Goal: Information Seeking & Learning: Learn about a topic

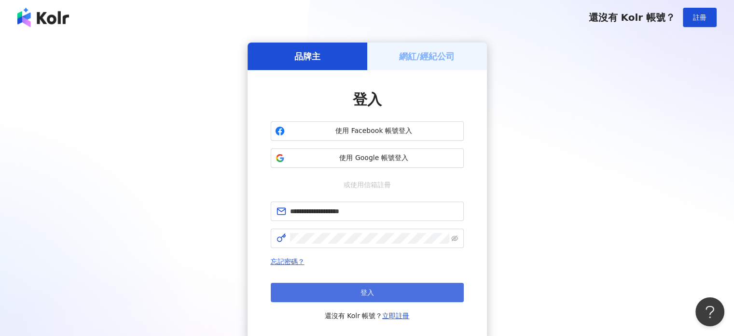
click at [375, 287] on button "登入" at bounding box center [367, 291] width 193 height 19
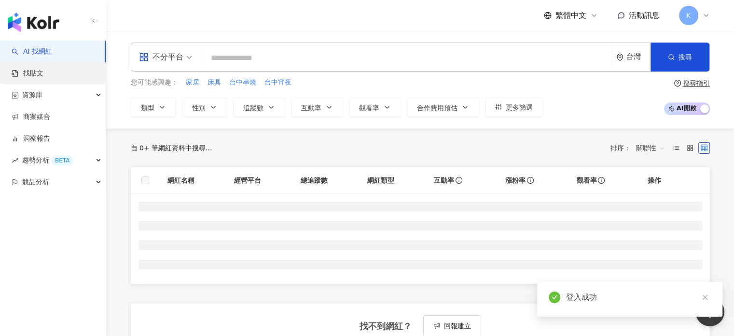
click at [43, 75] on link "找貼文" at bounding box center [28, 74] width 32 height 10
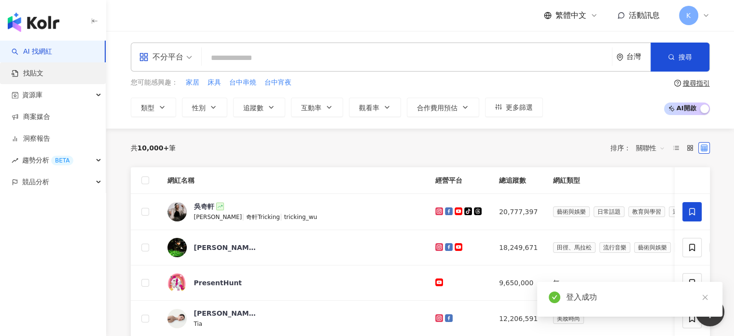
click at [43, 75] on link "找貼文" at bounding box center [28, 74] width 32 height 10
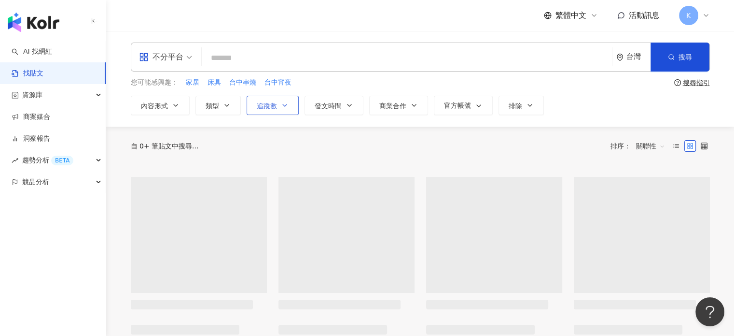
click at [282, 111] on button "追蹤數" at bounding box center [273, 105] width 52 height 19
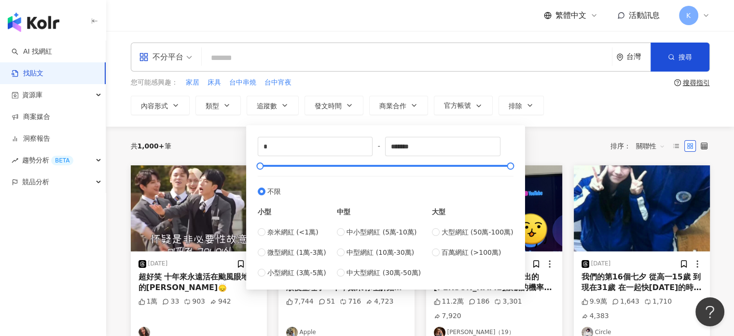
click at [288, 221] on div "小型 奈米網紅 (<1萬) 微型網紅 (1萬-3萬) 小型網紅 (3萬-5萬)" at bounding box center [292, 237] width 69 height 81
click at [286, 229] on span "奈米網紅 (<1萬)" at bounding box center [293, 231] width 51 height 11
type input "****"
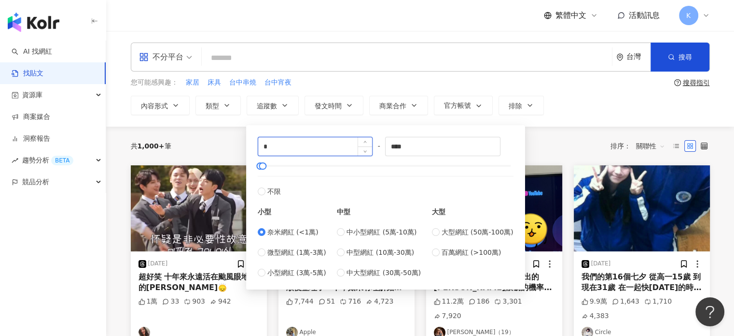
drag, startPoint x: 319, startPoint y: 151, endPoint x: 263, endPoint y: 151, distance: 56.0
click at [263, 151] on input "*" at bounding box center [315, 146] width 114 height 18
type input "****"
drag, startPoint x: 423, startPoint y: 143, endPoint x: 375, endPoint y: 143, distance: 48.8
click at [375, 143] on div "**** - **** 不限 小型 奈米網紅 (<1萬) 微型網紅 (1萬-3萬) 小型網紅 (3萬-5萬) 中型 中小型網紅 (5萬-10萬) 中型網紅 (…" at bounding box center [386, 207] width 256 height 141
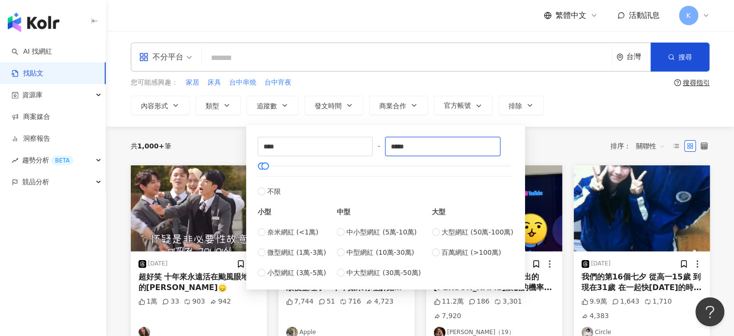
type input "*****"
click at [541, 137] on div "共 1,000+ 筆 排序： 關聯性" at bounding box center [420, 146] width 579 height 39
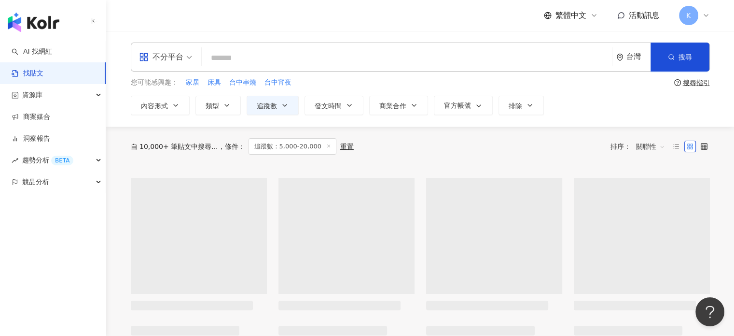
click at [311, 55] on input "search" at bounding box center [407, 57] width 403 height 21
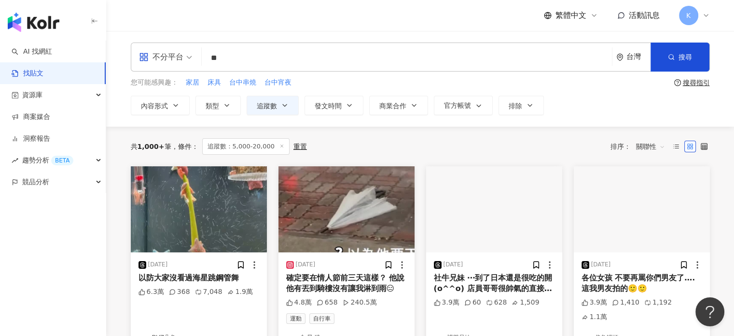
type input "*"
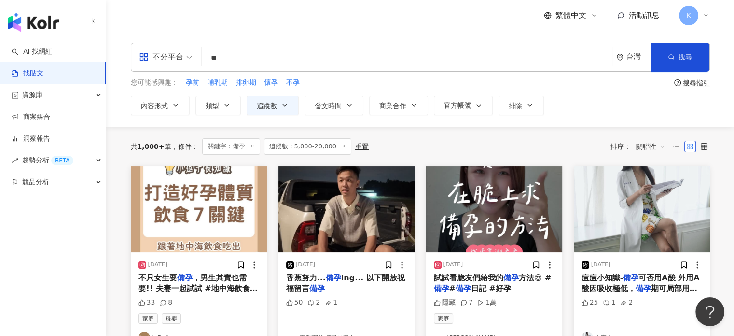
scroll to position [97, 0]
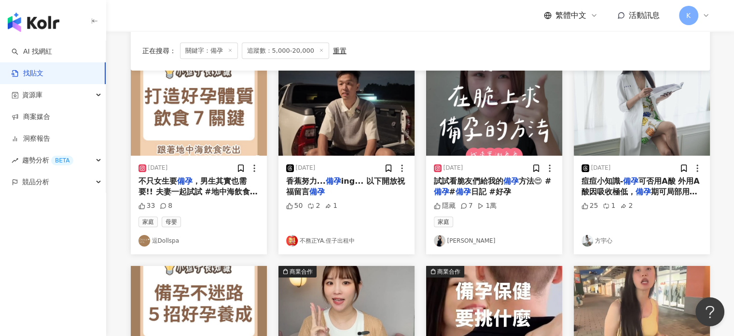
click at [497, 122] on img "button" at bounding box center [494, 113] width 136 height 86
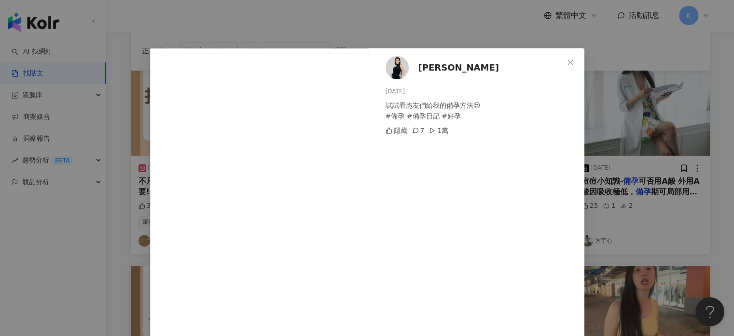
click at [633, 40] on div "Phoebe 菲比 2025/5/27 試試看脆友們給我的備孕方法😍 #備孕 #備孕日記 #好孕 隱藏 7 1萬 查看原始貼文" at bounding box center [367, 168] width 734 height 336
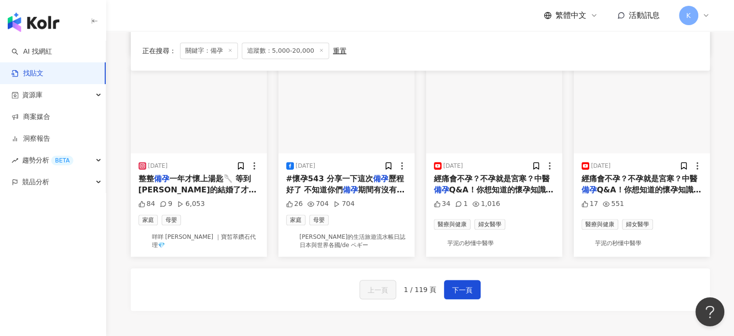
scroll to position [531, 0]
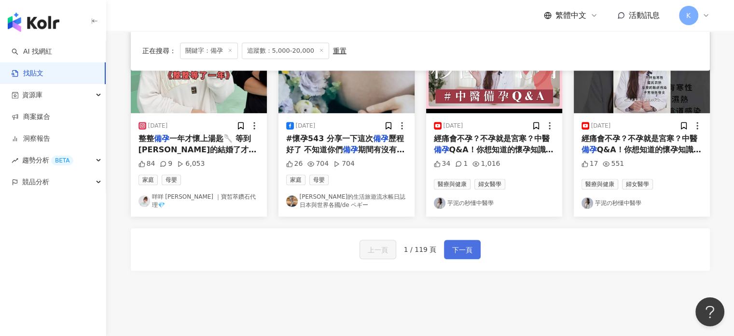
click at [464, 244] on span "下一頁" at bounding box center [462, 250] width 20 height 12
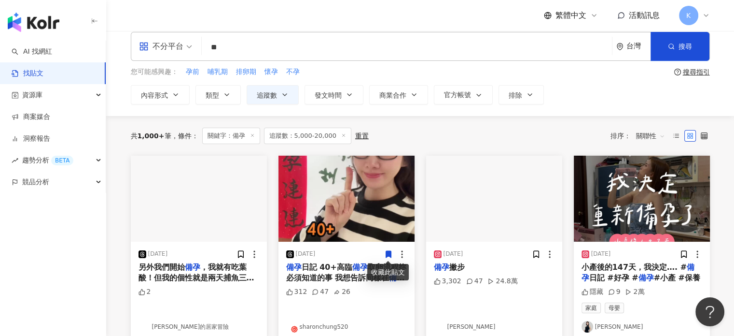
scroll to position [0, 0]
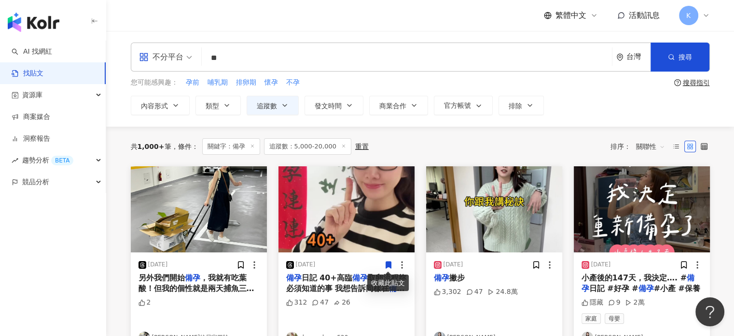
click at [184, 61] on span "不分平台" at bounding box center [165, 56] width 53 height 15
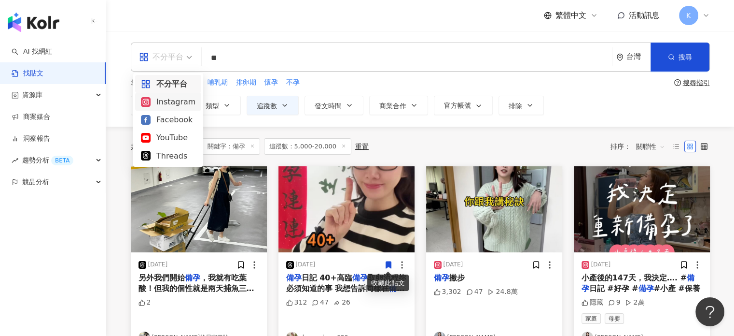
click at [191, 102] on div "Instagram" at bounding box center [168, 102] width 55 height 12
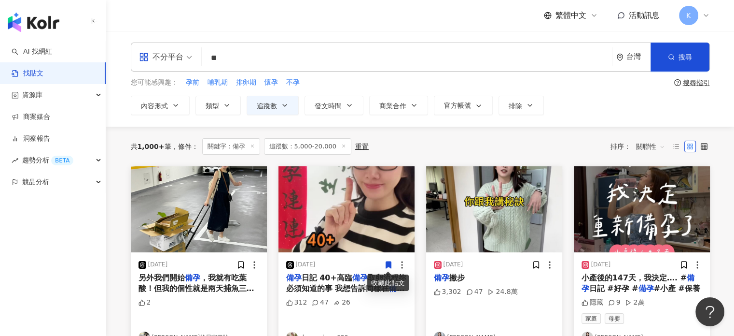
click at [246, 54] on input "**" at bounding box center [407, 57] width 403 height 21
type input "*"
type input "**"
click at [665, 58] on button "搜尋" at bounding box center [680, 56] width 59 height 29
click at [692, 55] on button "搜尋" at bounding box center [680, 56] width 59 height 29
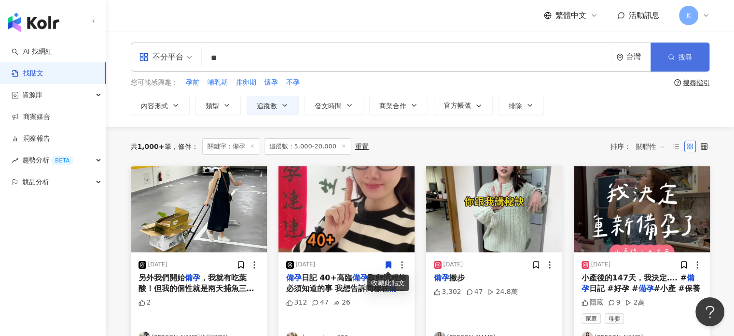
click at [677, 56] on button "搜尋" at bounding box center [680, 56] width 59 height 29
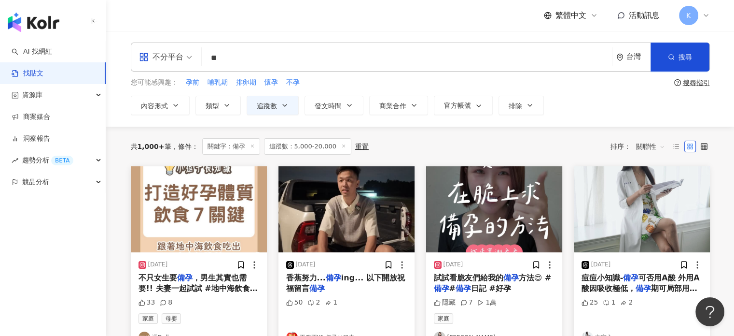
click at [307, 71] on div "不分平台 ** 台灣 搜尋" at bounding box center [420, 56] width 579 height 29
click at [309, 54] on input "**" at bounding box center [407, 57] width 403 height 21
type input "*"
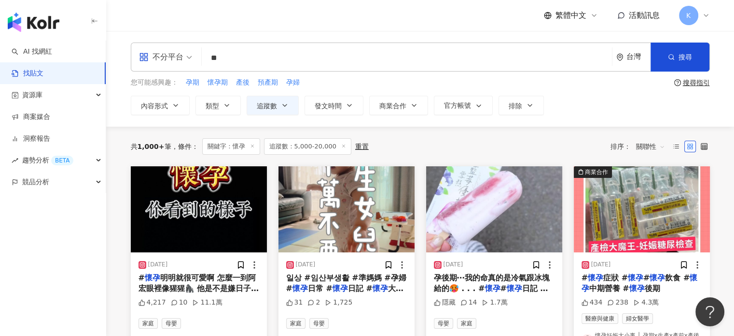
click at [166, 67] on span at bounding box center [165, 57] width 53 height 28
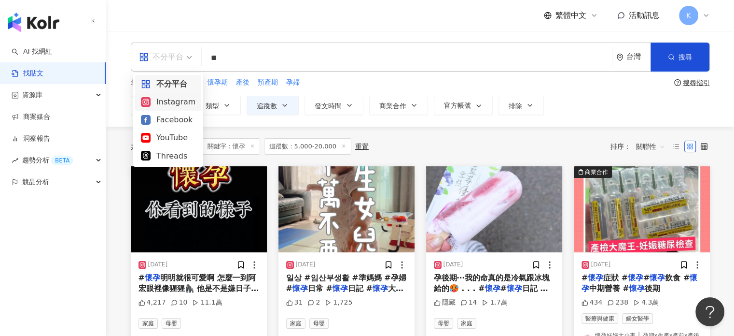
click at [175, 103] on div "Instagram" at bounding box center [168, 102] width 55 height 12
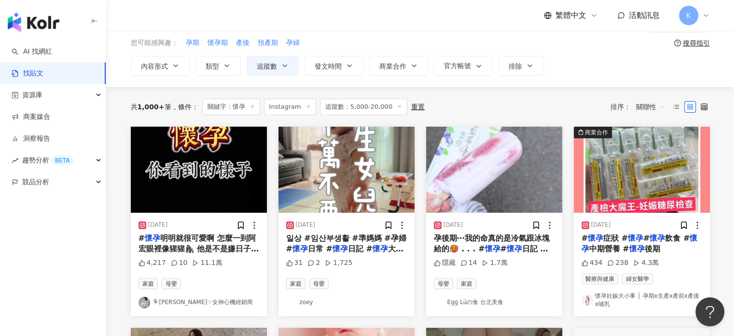
scroll to position [97, 0]
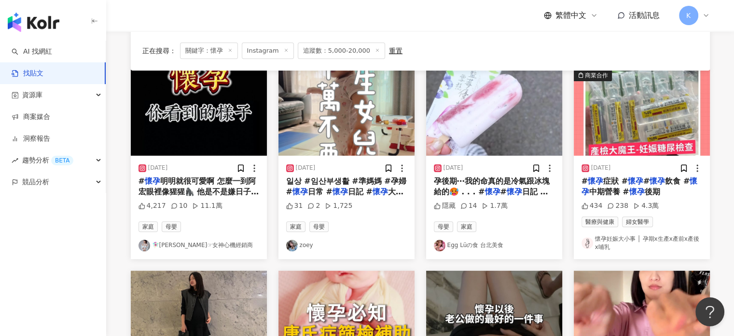
click at [369, 118] on img "button" at bounding box center [347, 113] width 136 height 86
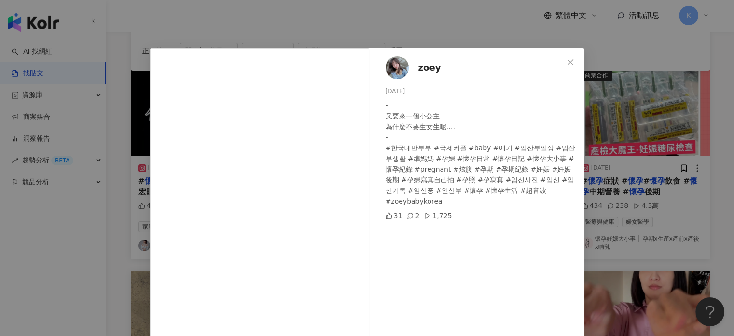
click at [686, 117] on div "zoey [DATE] - 又要來一個小公主 為什麼不要生女生呢…. - #한국대만부부 #국제커플 #baby #애기 #임산부일상 #임산부생활 #準媽媽…" at bounding box center [367, 168] width 734 height 336
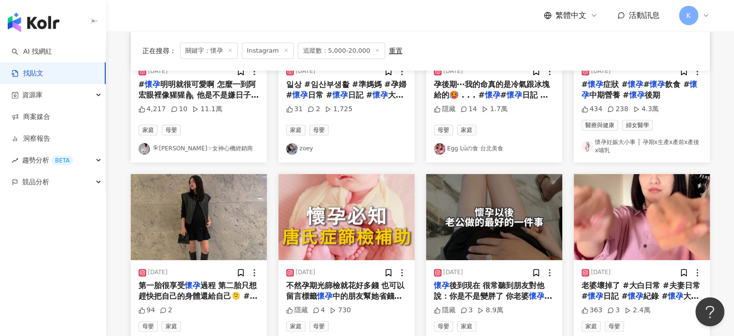
scroll to position [241, 0]
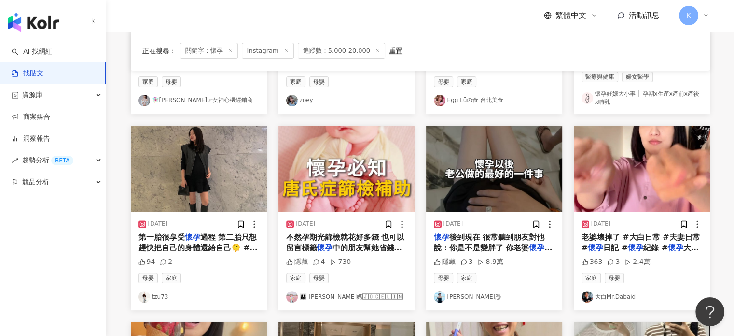
click at [624, 153] on img "button" at bounding box center [642, 169] width 136 height 86
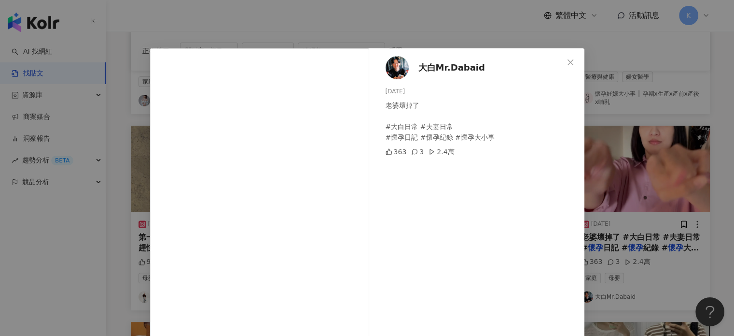
scroll to position [99, 0]
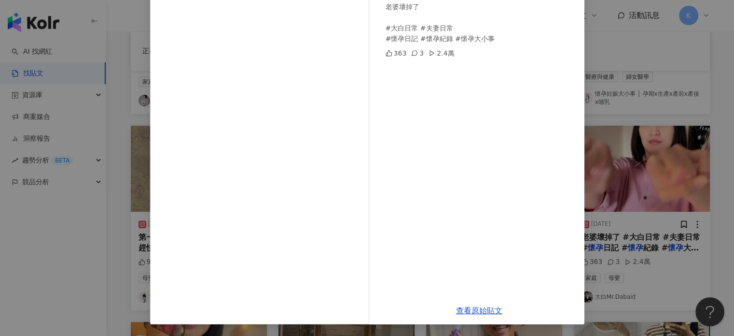
click at [708, 153] on div "大白Mr.Dabaid [DATE] 老婆壞掉了 #大白日常 #夫妻日常 #懷孕日記 #懷孕紀錄 #懷孕大小事 363 3 2.4萬 查看原始貼文" at bounding box center [367, 168] width 734 height 336
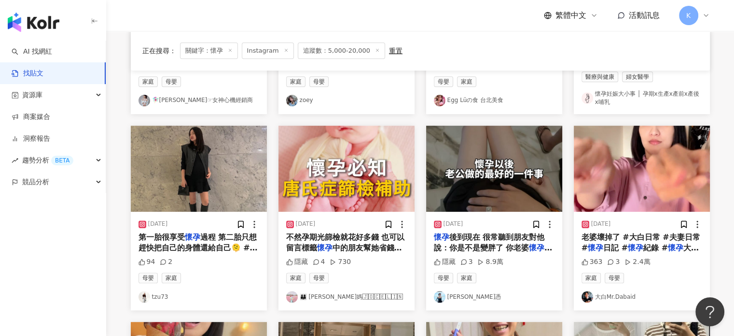
click at [472, 154] on img "button" at bounding box center [494, 169] width 136 height 86
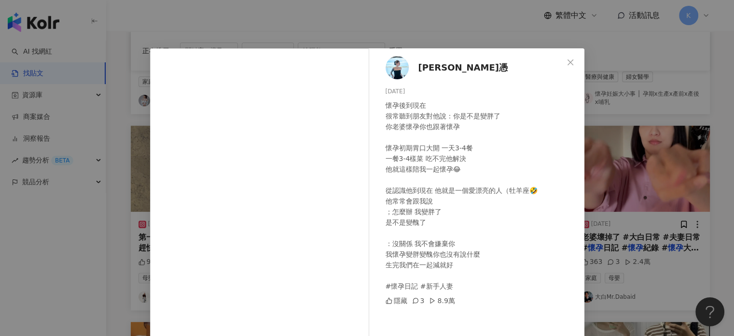
click at [569, 142] on div "懷孕後到現在 很常聽到朋友對他說：你是不是變胖了 你老婆懷孕你也跟著懷孕 懷孕初期胃口大開 一天3-4餐 一餐3-4樣菜 吃不完他解決 他就這樣陪我一起懷孕😂…" at bounding box center [481, 195] width 191 height 191
click at [614, 144] on div "[PERSON_NAME]憑 [DATE] 懷孕後到現在 很常聽到朋友對他說：你是不是變胖了 你老婆懷孕你也跟著懷孕 懷孕初期胃口大開 一天3-4餐 一餐3-…" at bounding box center [367, 168] width 734 height 336
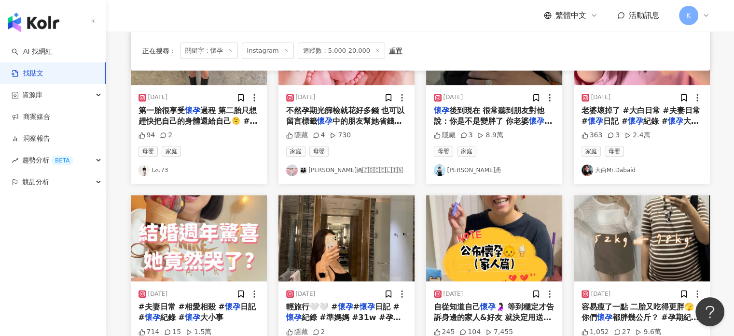
scroll to position [435, 0]
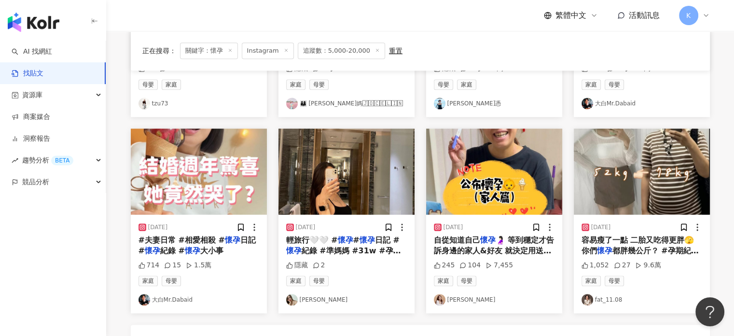
click at [493, 166] on img "button" at bounding box center [494, 171] width 136 height 86
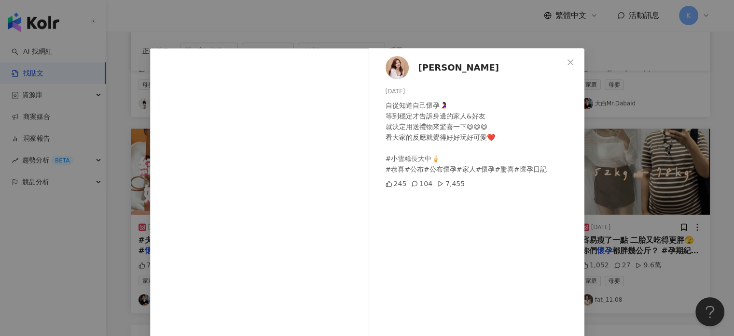
click at [623, 71] on div "[PERSON_NAME] [DATE] 自從知道自己懷孕🤰🏻 等到穩定才告訴身邊的家人&好友 就決定用送禮物來驚喜一下😆😆😆 看大家的反應就覺得好好玩好可愛…" at bounding box center [367, 168] width 734 height 336
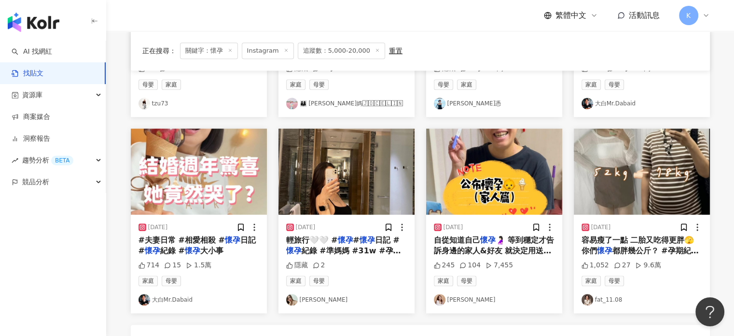
click at [644, 190] on img "button" at bounding box center [642, 171] width 136 height 86
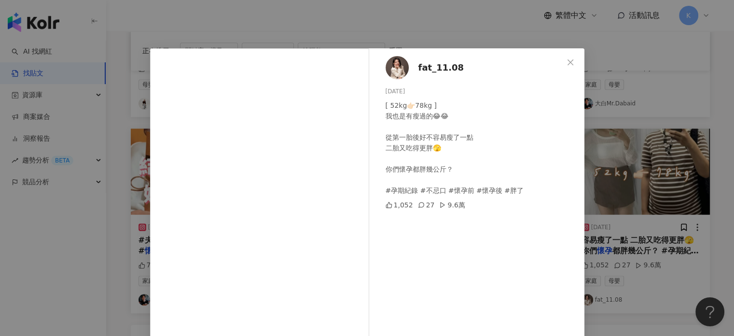
click at [635, 79] on div "fat_11.08 [DATE] [ 52kg👉🏻78kg ] 我也是有瘦過的😂😂 從第一胎後好不容易瘦了一點 二胎又吃得更胖🫣 你們懷孕都胖幾公斤？ #孕期…" at bounding box center [367, 168] width 734 height 336
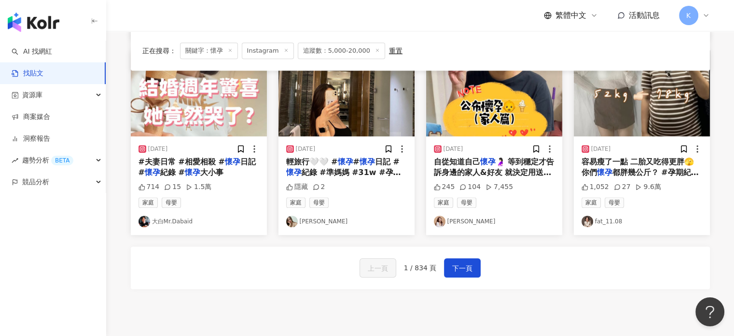
scroll to position [596, 0]
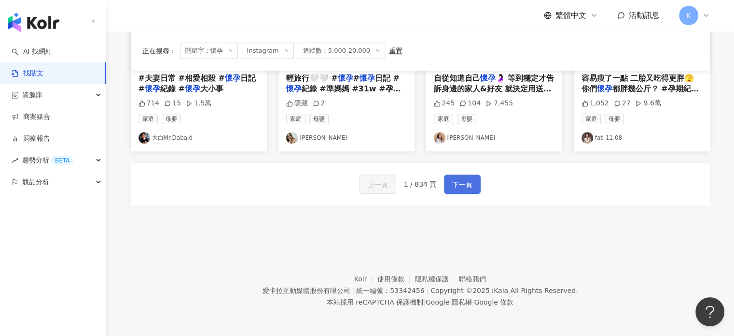
click at [466, 183] on span "下一頁" at bounding box center [462, 185] width 20 height 12
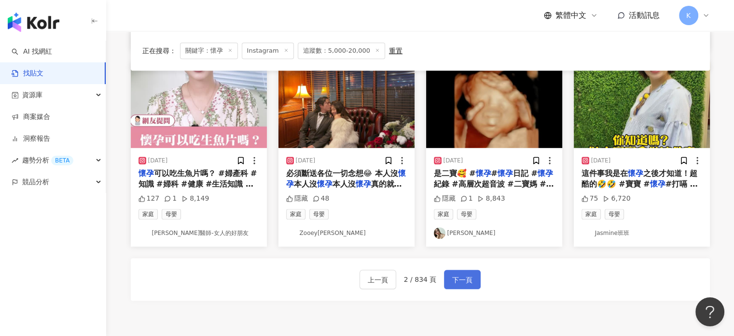
scroll to position [495, 0]
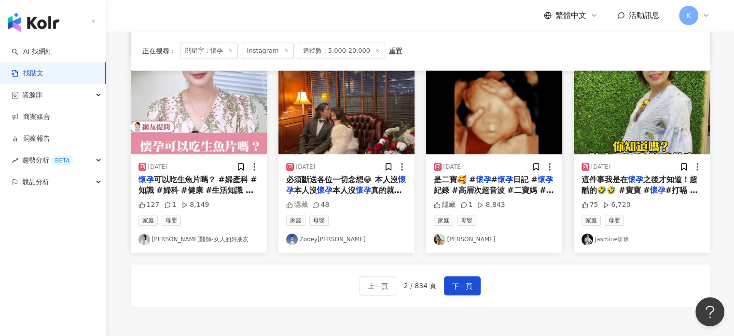
click at [525, 107] on img "button" at bounding box center [494, 111] width 136 height 86
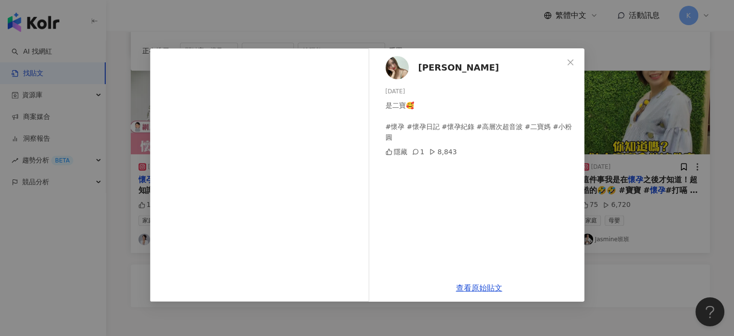
click at [626, 110] on div "[PERSON_NAME][DATE] 是二寶🥰 #懷孕 #懷孕日記 #懷孕紀錄 #高層次超音波 #二寶媽 #小粉圓 隱藏 1 8,843 查看原始貼文" at bounding box center [367, 168] width 734 height 336
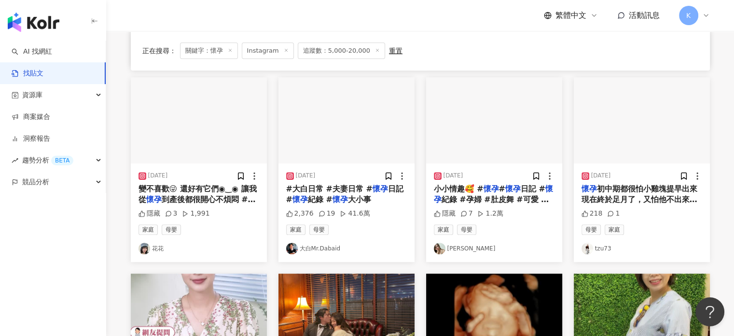
scroll to position [205, 0]
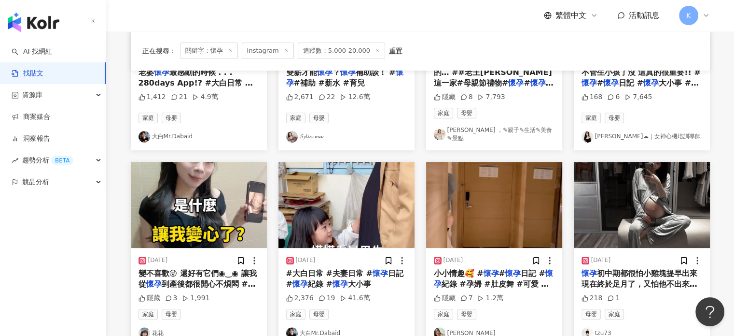
click at [363, 170] on img "button" at bounding box center [347, 205] width 136 height 86
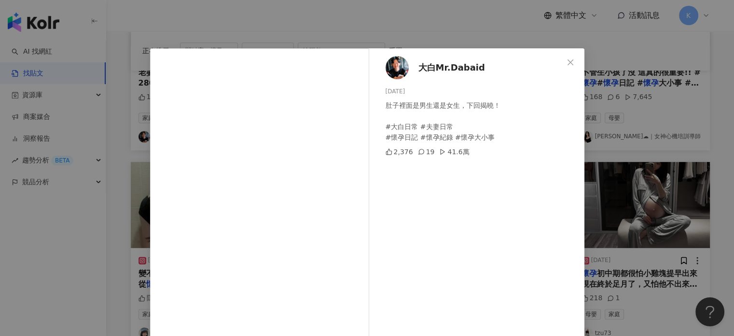
click at [662, 120] on div "大白Mr.Dabaid [DATE] 肚子裡面是男生還是女生，下回揭曉！ #大白日常 #夫妻日常 #懷孕日記 #懷孕紀錄 #懷孕大小事 2,376 19 41…" at bounding box center [367, 168] width 734 height 336
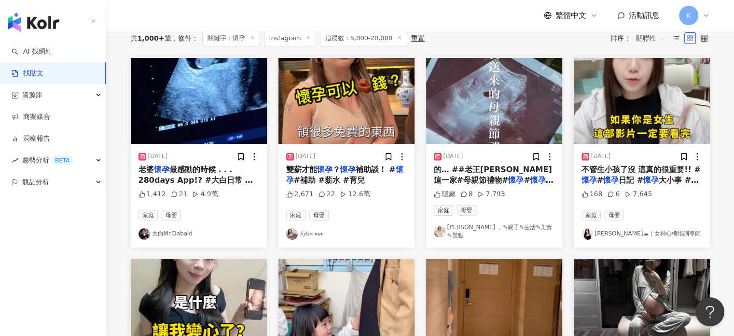
scroll to position [60, 0]
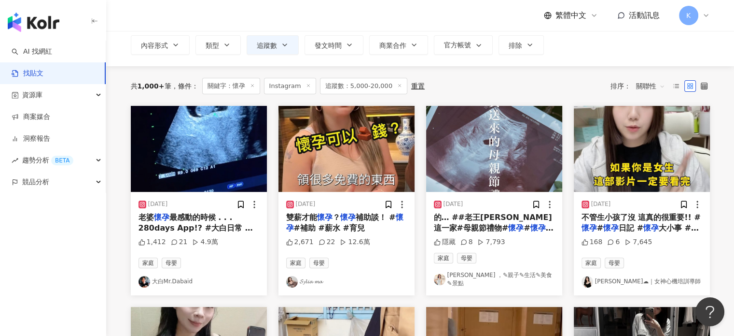
click at [527, 117] on img "button" at bounding box center [494, 149] width 136 height 86
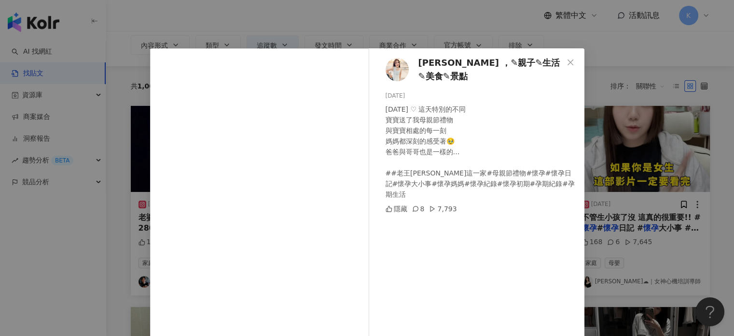
click at [640, 94] on div "[PERSON_NAME] ，✎親子✎生活✎美食✎景點 [DATE] [DATE] ♡ 這天特別的不同 寶寶送了我母親節禮物 與寶寶相處的每一刻 媽媽都深刻的…" at bounding box center [367, 168] width 734 height 336
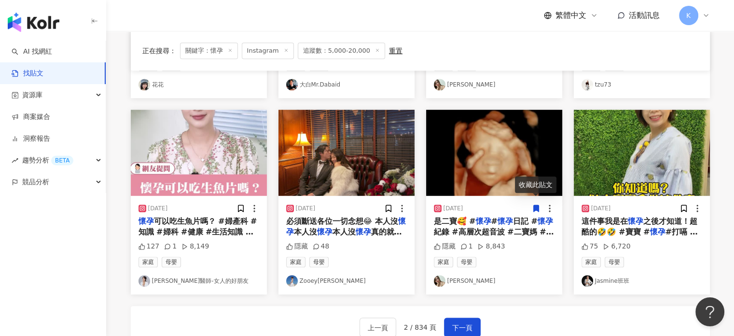
scroll to position [592, 0]
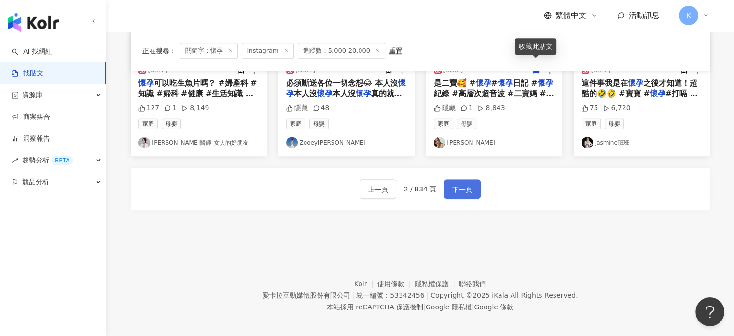
click at [473, 186] on button "下一頁" at bounding box center [462, 188] width 37 height 19
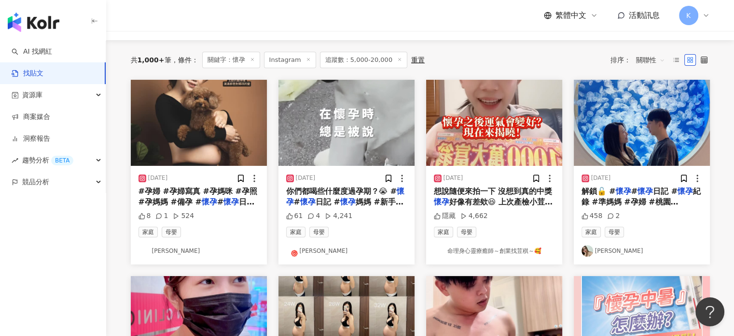
scroll to position [70, 0]
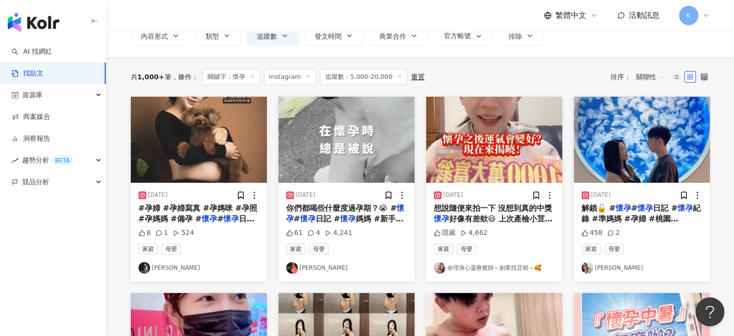
click at [349, 127] on img "button" at bounding box center [347, 140] width 136 height 86
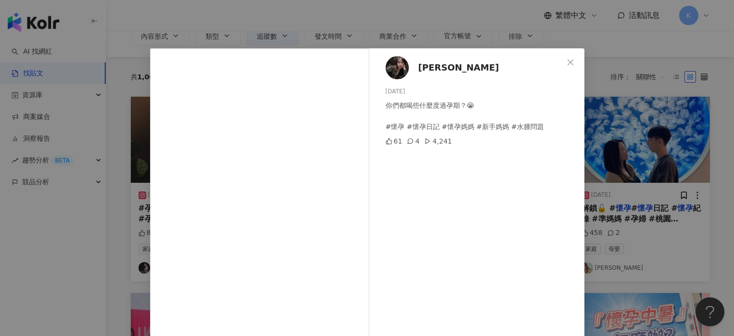
click at [635, 94] on div "[PERSON_NAME] Shyuen [DATE] 你們都喝些什麼度過孕期？😭 #懷孕 #懷孕日記 #懷孕媽媽 #新手媽媽 #水腫問題 61 4 4,24…" at bounding box center [367, 168] width 734 height 336
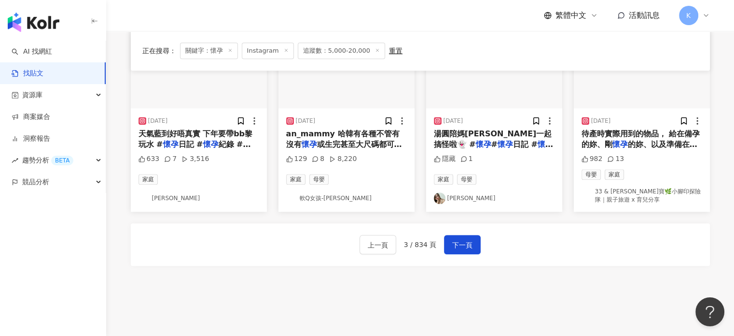
scroll to position [601, 0]
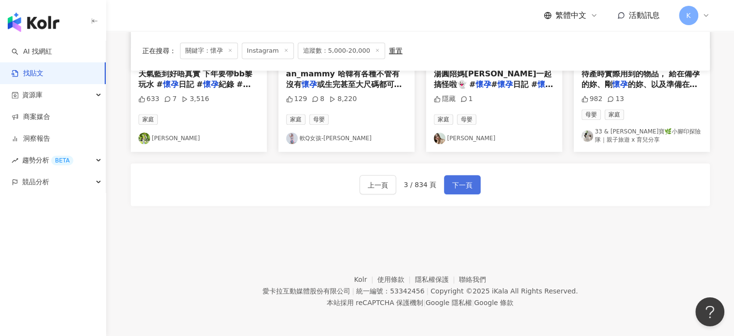
click at [477, 182] on button "下一頁" at bounding box center [462, 184] width 37 height 19
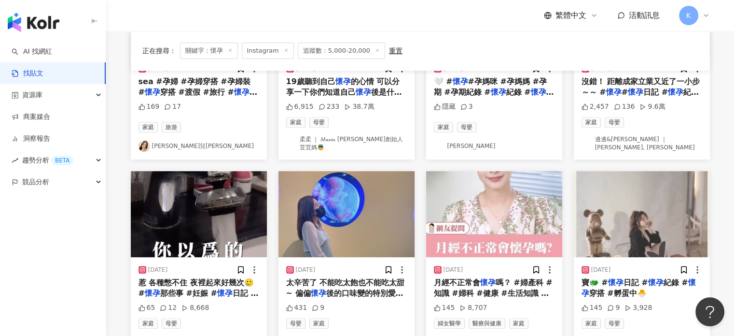
scroll to position [254, 0]
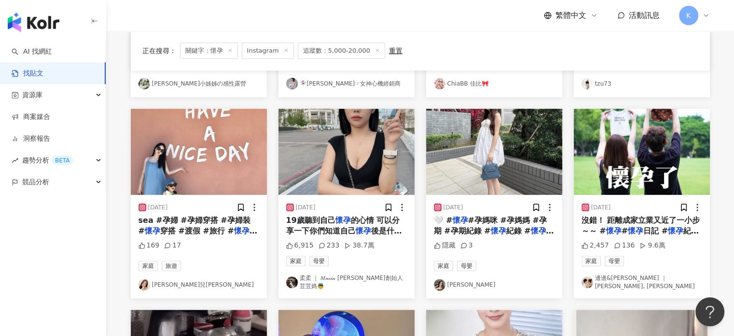
click at [482, 171] on img "button" at bounding box center [494, 152] width 136 height 86
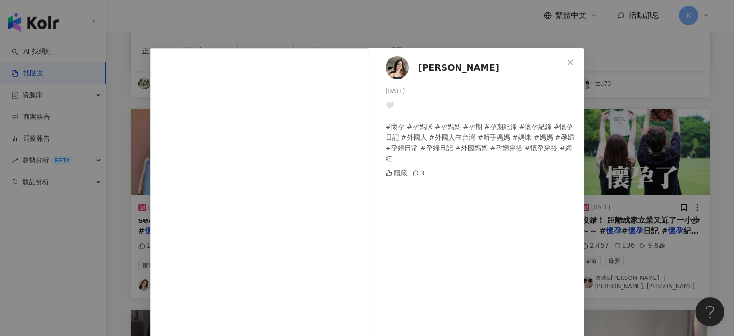
click at [657, 64] on div "[PERSON_NAME] [DATE] 🤍 #懷孕 #孕媽咪 #孕媽媽 #孕期 #孕期紀錄 #懷孕紀錄 #懷孕日記 #外國人 #外國人在台灣 #新手媽媽 #…" at bounding box center [367, 168] width 734 height 336
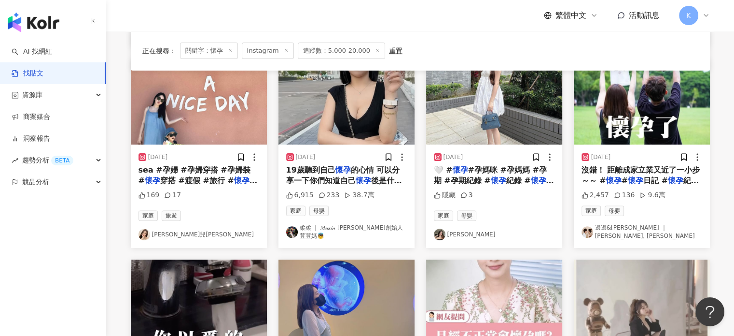
scroll to position [350, 0]
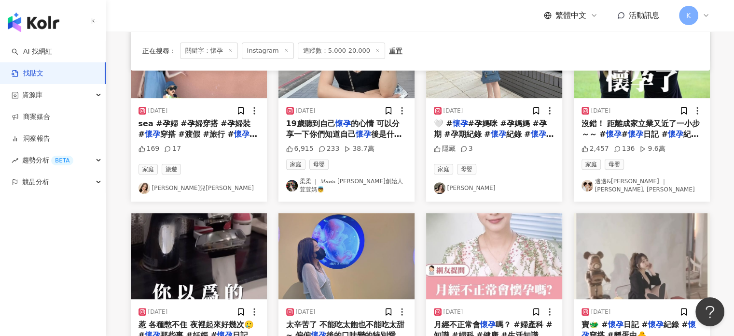
click at [661, 86] on img "button" at bounding box center [642, 55] width 136 height 86
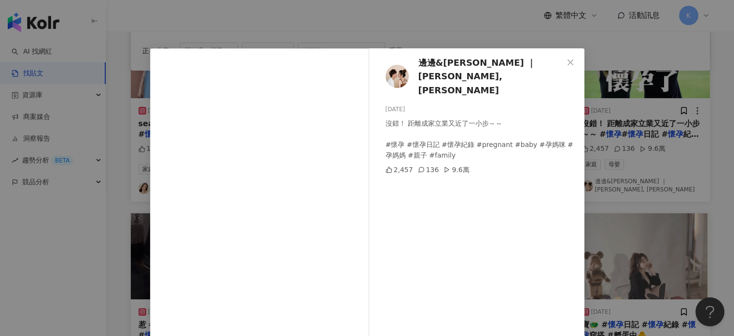
click at [646, 104] on div "邊邊&[PERSON_NAME] ｜ [PERSON_NAME], WEI-CHI [DATE] 沒錯！ 距離成家立業又近了一小步～～ #懷孕 #懷孕日記 #…" at bounding box center [367, 168] width 734 height 336
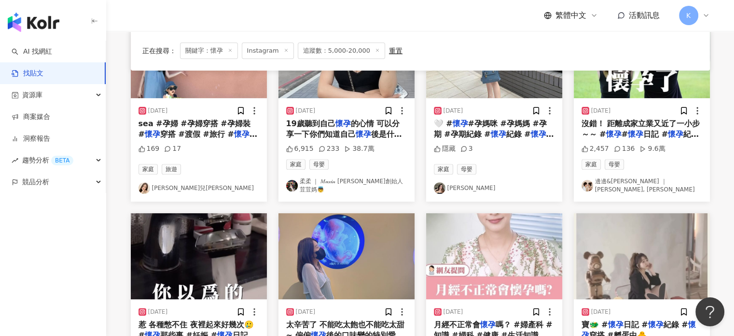
scroll to position [592, 0]
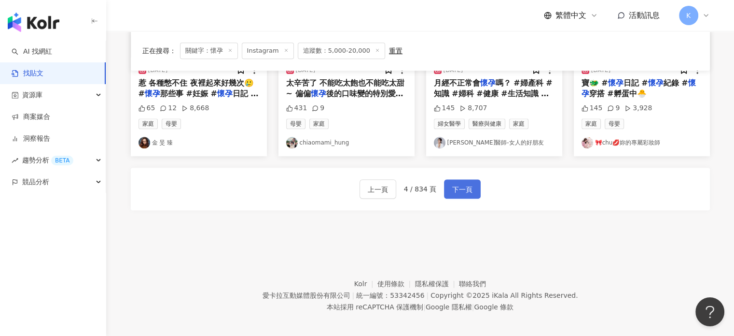
click at [475, 183] on button "下一頁" at bounding box center [462, 188] width 37 height 19
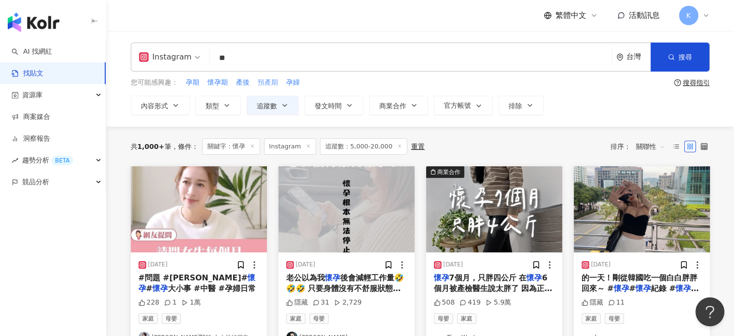
scroll to position [97, 0]
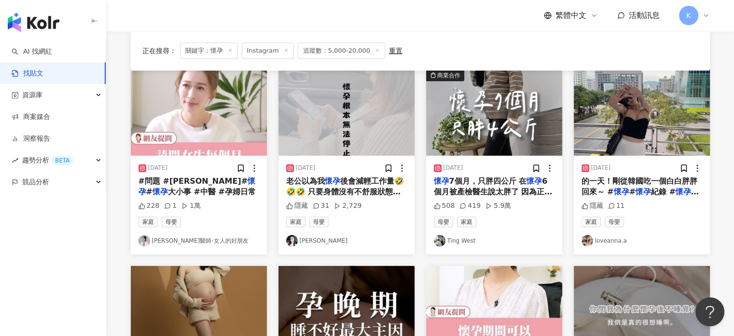
click at [668, 123] on img "button" at bounding box center [642, 113] width 136 height 86
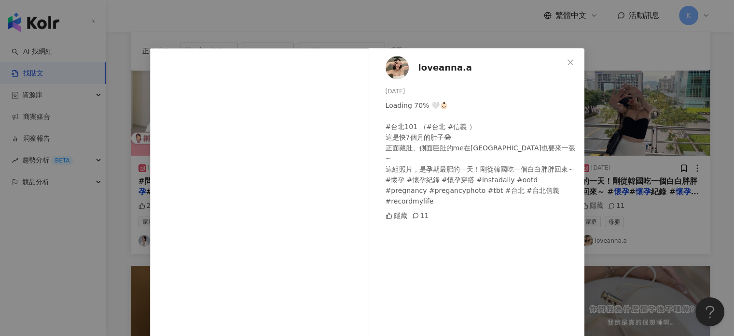
click at [668, 123] on div "loveanna.a [DATE] Loading 70% 🤍👶🏻 #台北101 （#台北 #信義 ） 這是快7個月的肚子😂 正面藏肚、側面巨肚的me在[GE…" at bounding box center [367, 168] width 734 height 336
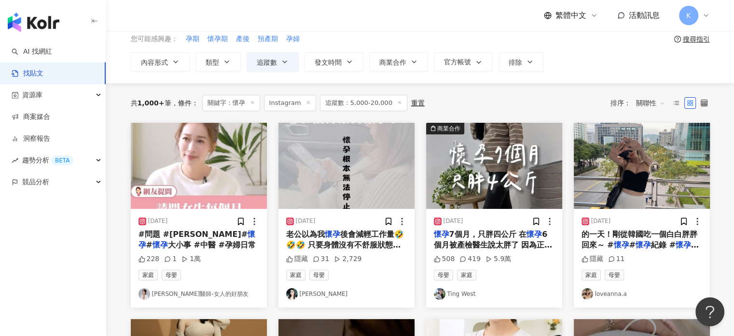
scroll to position [0, 0]
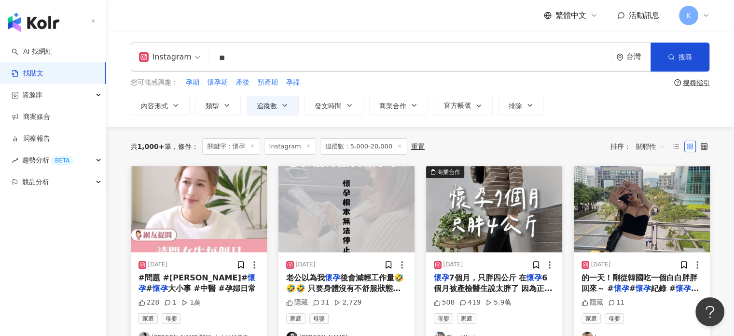
click at [254, 58] on input "**" at bounding box center [411, 57] width 395 height 21
type input "*"
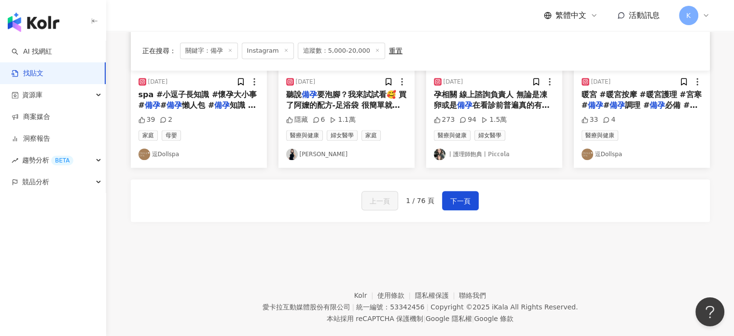
scroll to position [592, 0]
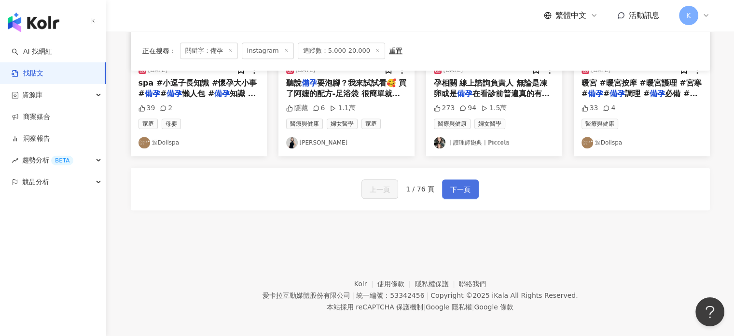
click at [470, 179] on button "下一頁" at bounding box center [460, 188] width 37 height 19
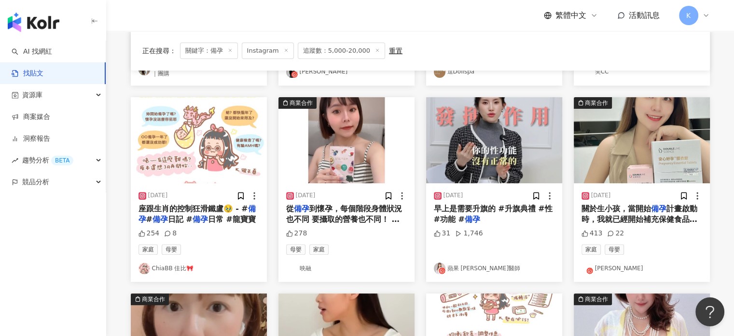
scroll to position [261, 0]
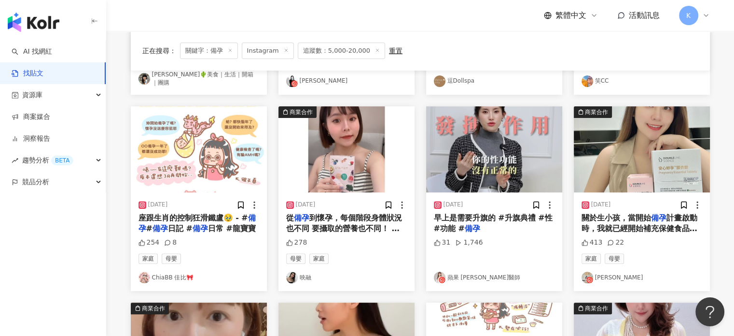
click at [381, 147] on img "button" at bounding box center [347, 149] width 136 height 86
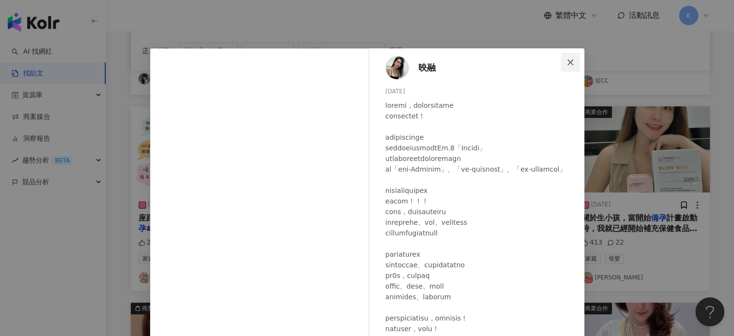
click at [568, 63] on icon "close" at bounding box center [571, 62] width 6 height 6
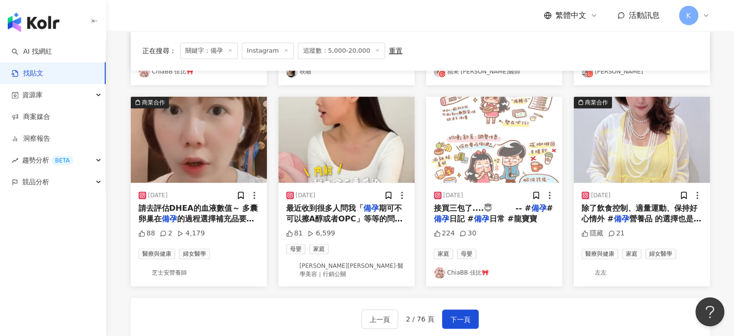
scroll to position [502, 0]
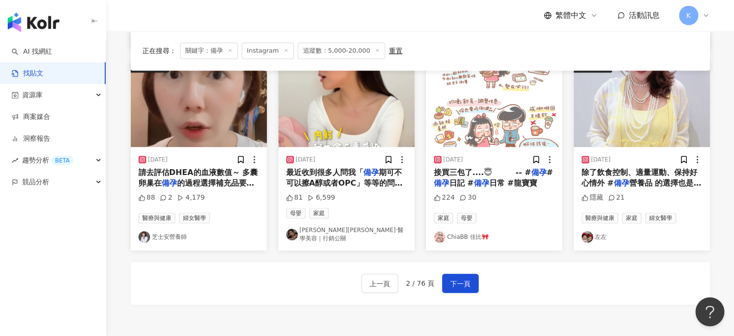
click at [622, 130] on img "button" at bounding box center [642, 104] width 136 height 86
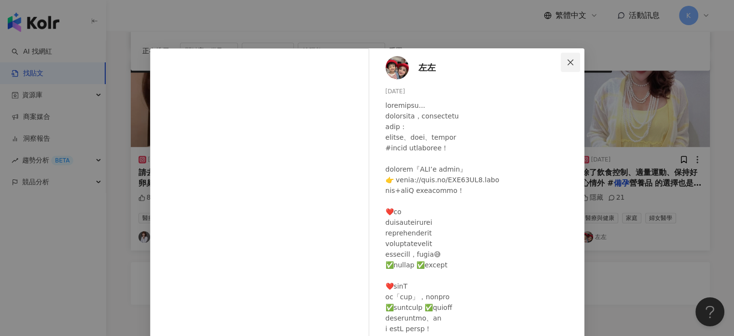
click at [573, 60] on span "Close" at bounding box center [570, 62] width 19 height 8
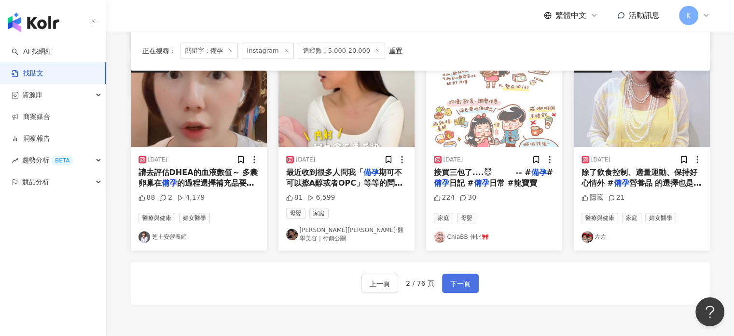
click at [466, 278] on span "下一頁" at bounding box center [461, 284] width 20 height 12
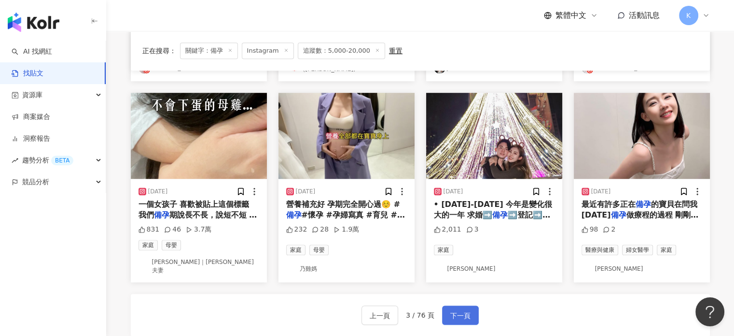
scroll to position [454, 0]
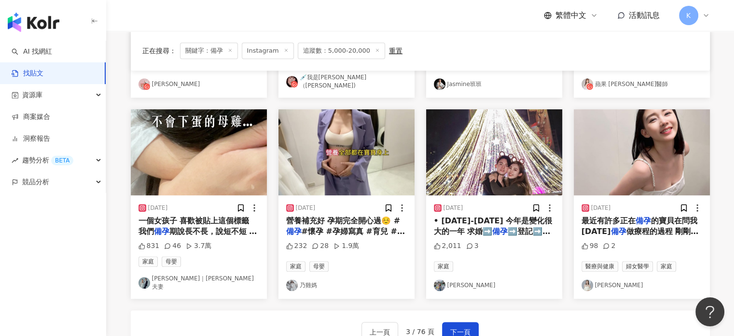
click at [623, 162] on img "button" at bounding box center [642, 152] width 136 height 86
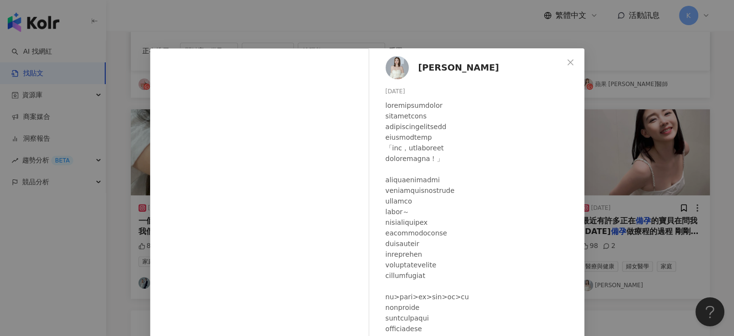
click at [601, 23] on div "[PERSON_NAME] [DATE] 98 2 查看原始貼文" at bounding box center [367, 168] width 734 height 336
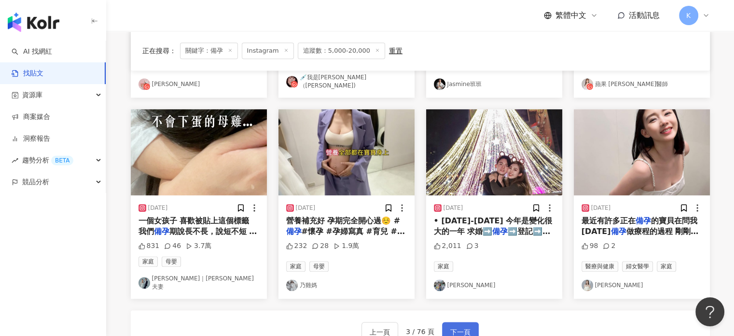
click at [456, 326] on span "下一頁" at bounding box center [461, 332] width 20 height 12
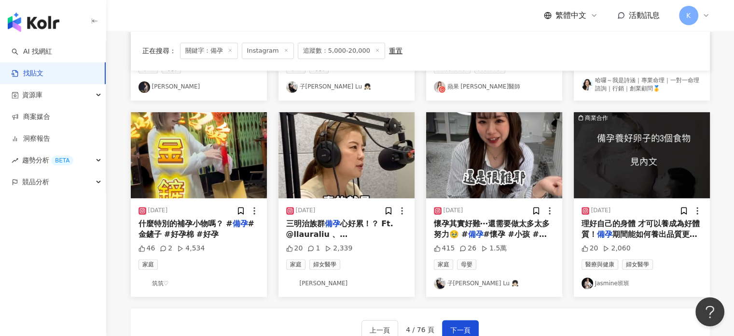
scroll to position [456, 0]
click at [462, 144] on img "button" at bounding box center [494, 155] width 136 height 86
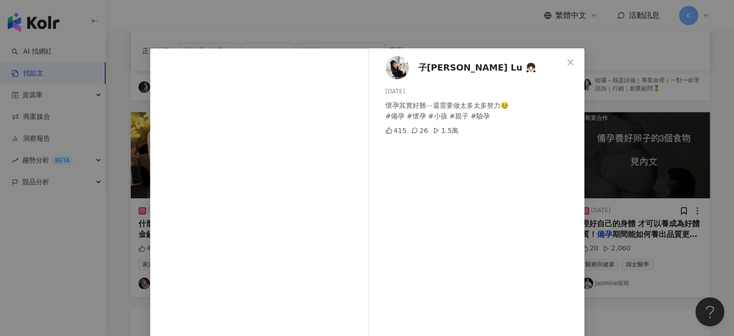
click at [583, 148] on div "子[PERSON_NAME] Lu 👧🏻 [DATE] 懷孕其實好難⋯還需要做太多太多努力🥹 #備孕 #懷孕 #小孩 #親子 #驗孕 415 26 1.5萬 …" at bounding box center [367, 168] width 734 height 336
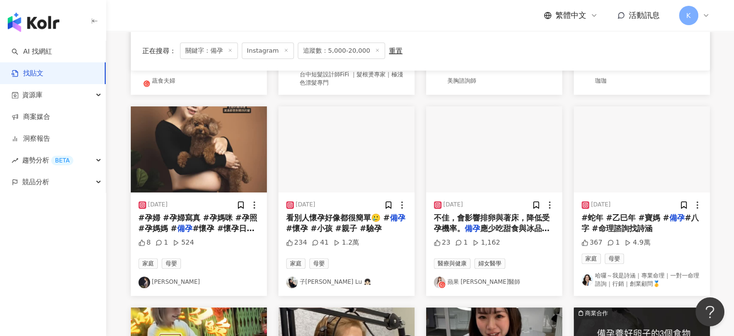
scroll to position [263, 0]
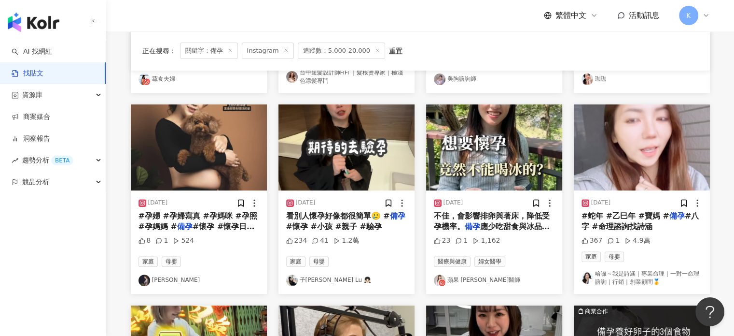
click at [329, 137] on img "button" at bounding box center [347, 147] width 136 height 86
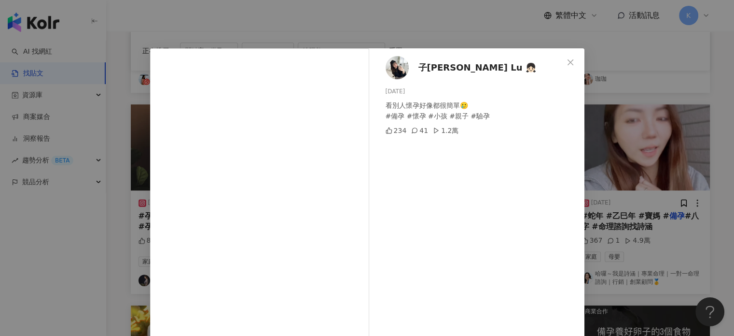
click at [635, 83] on div "子[PERSON_NAME] Lu 👧🏻 [DATE] 看別人懷孕好像都很簡單🥲 #備孕 #懷孕 #小孩 #親子 #驗孕 234 41 1.2萬 查看原始貼文" at bounding box center [367, 168] width 734 height 336
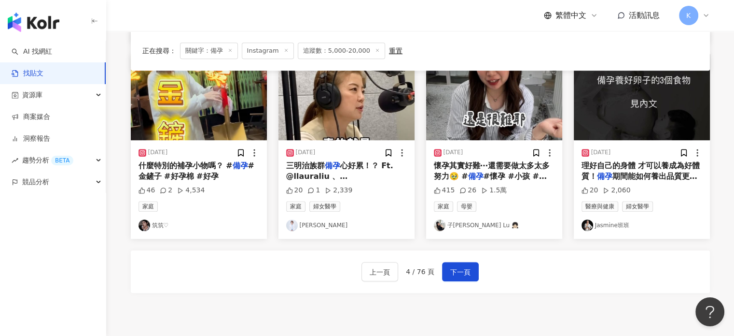
scroll to position [552, 0]
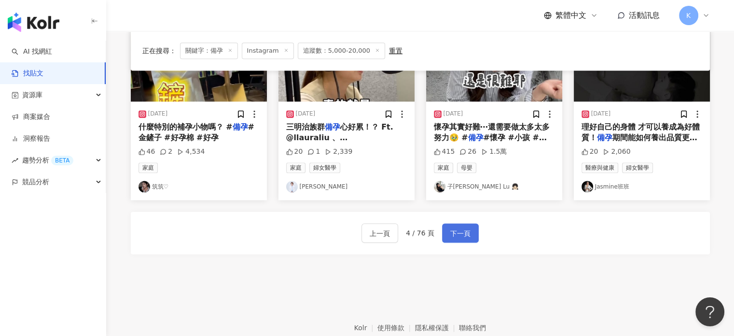
click at [457, 227] on span "下一頁" at bounding box center [461, 233] width 20 height 12
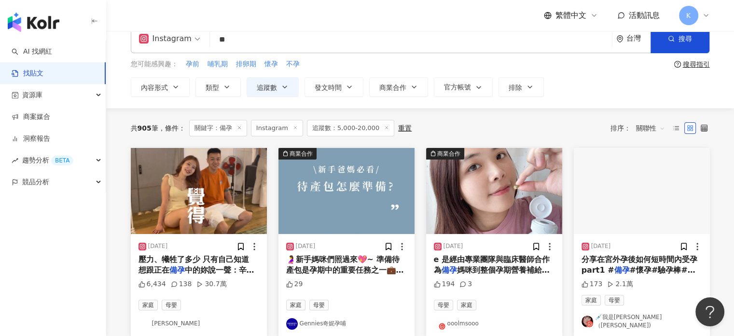
scroll to position [0, 0]
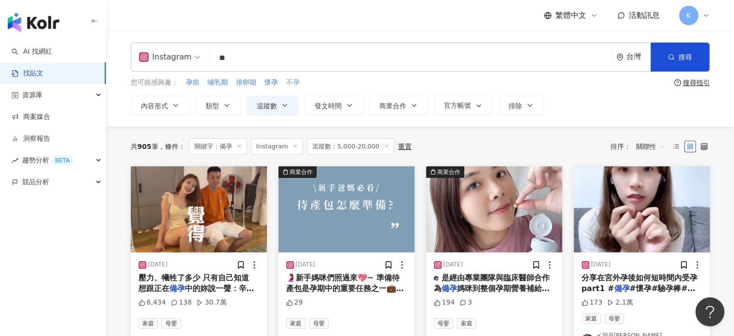
click at [293, 84] on span "不孕" at bounding box center [293, 83] width 14 height 10
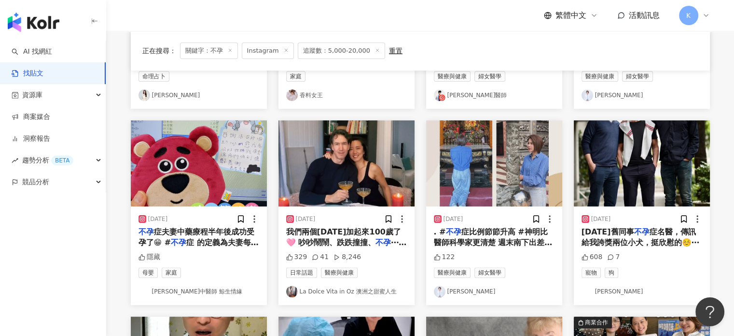
scroll to position [290, 0]
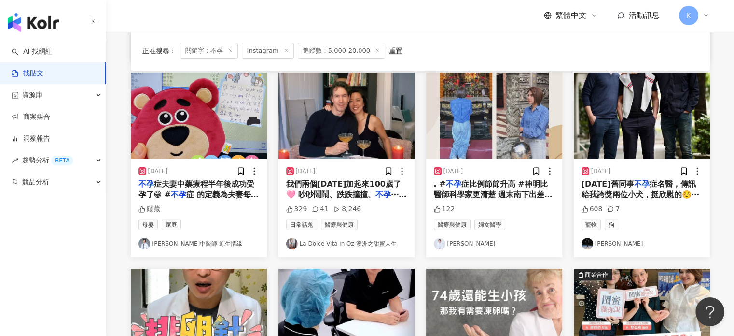
click at [346, 112] on img "button" at bounding box center [347, 115] width 136 height 86
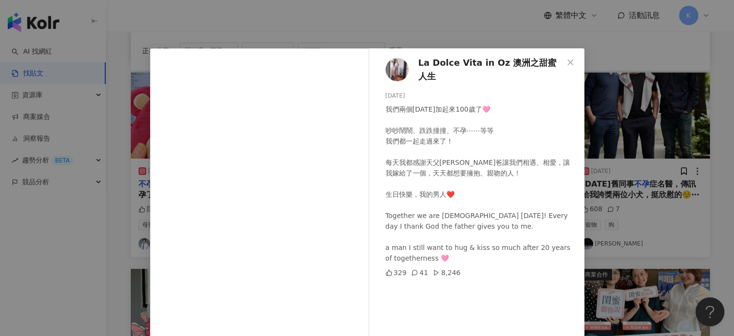
click at [642, 100] on div "La Dolce Vita in Oz 澳洲之甜蜜人生 [DATE] 我們兩個[DATE]加起來100歲了🩷 吵吵鬧鬧、跌跌撞撞、不孕⋯⋯等等 我們都一起走過…" at bounding box center [367, 168] width 734 height 336
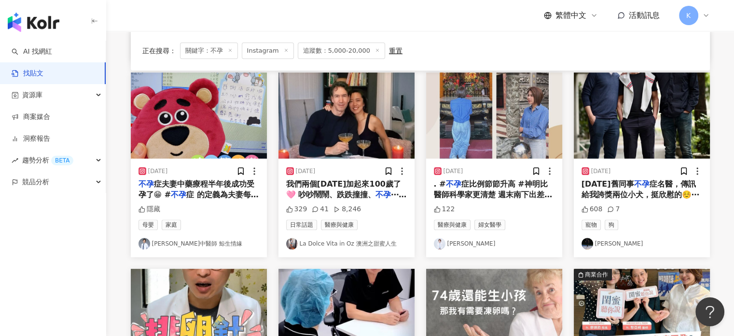
click at [479, 111] on img "button" at bounding box center [494, 115] width 136 height 86
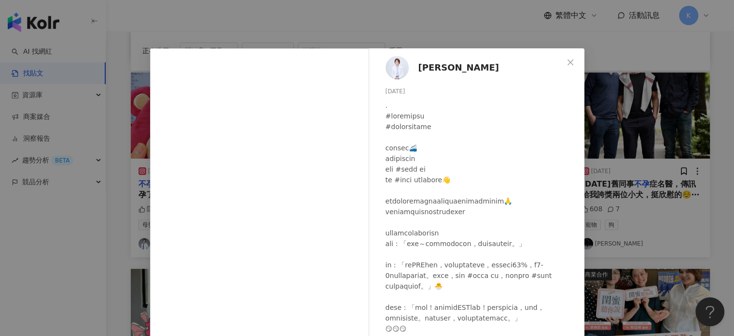
click at [603, 113] on div "[PERSON_NAME][DATE] 122 查看原始貼文" at bounding box center [367, 168] width 734 height 336
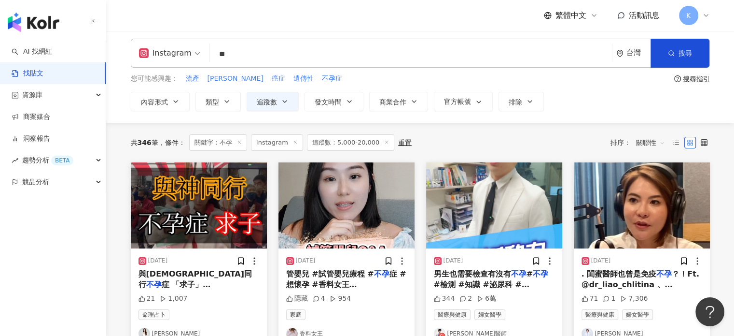
scroll to position [0, 0]
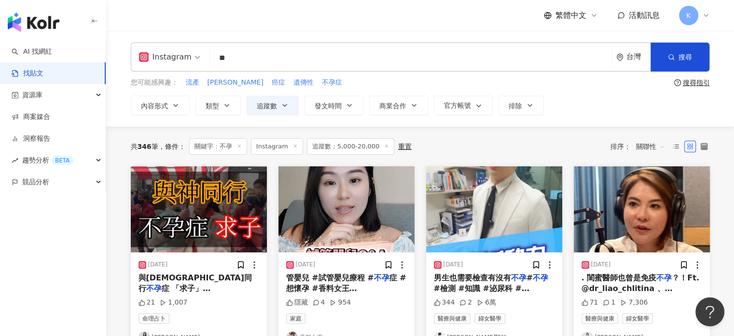
click at [246, 60] on input "**" at bounding box center [411, 57] width 395 height 21
type input "*"
type input "**"
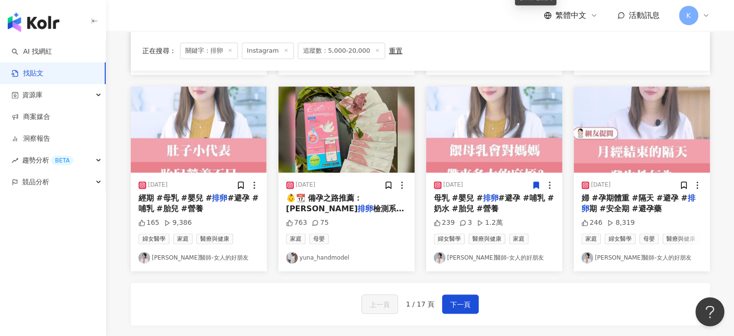
scroll to position [531, 0]
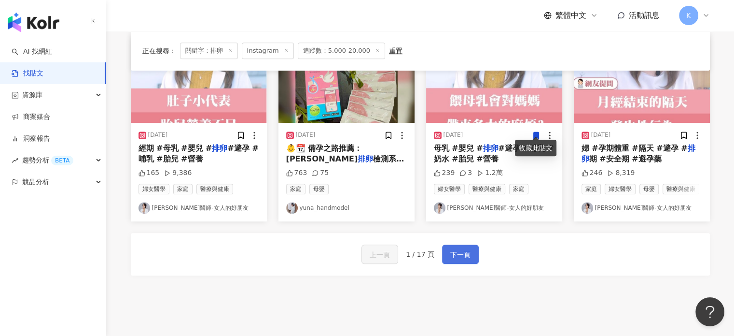
click at [456, 250] on span "下一頁" at bounding box center [461, 255] width 20 height 12
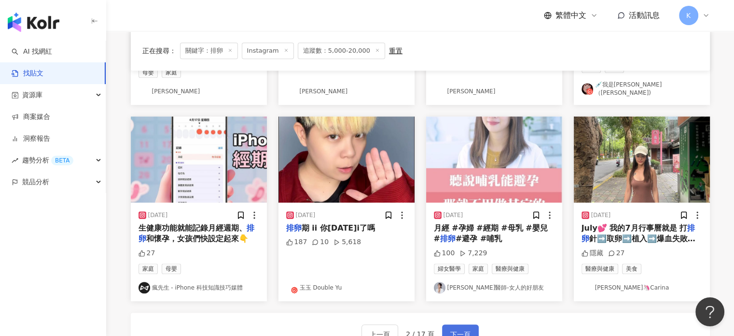
scroll to position [430, 0]
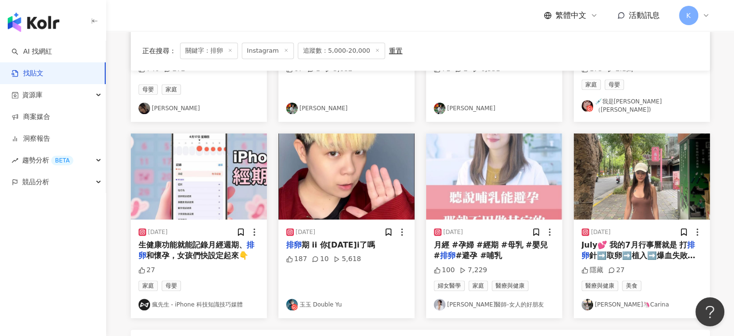
click at [615, 139] on img "button" at bounding box center [642, 176] width 136 height 86
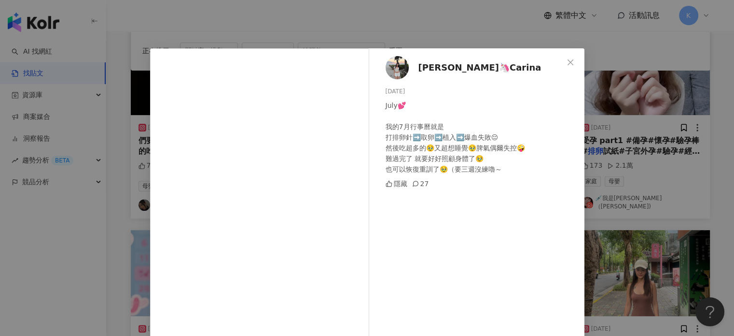
click at [663, 152] on div "[PERSON_NAME]🦄Carina [DATE] July💕 我的7月行事曆就是 打排卵針➡️取卵➡️植入➡️爆血失敗😔 然後吃超多的🥹又超想睡覺🥹脾氣…" at bounding box center [367, 168] width 734 height 336
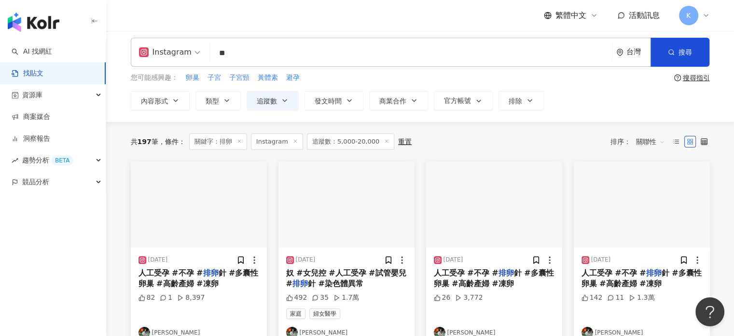
scroll to position [0, 0]
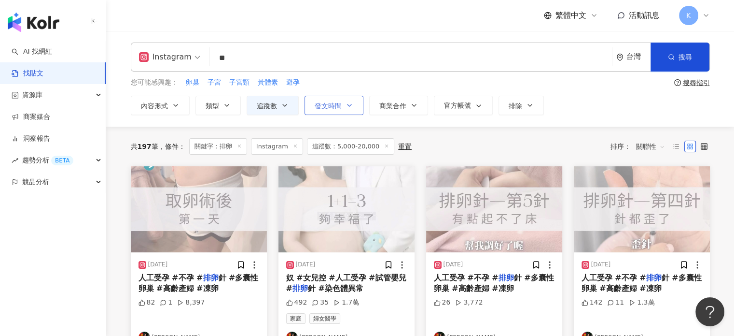
click at [359, 106] on button "發文時間" at bounding box center [334, 105] width 59 height 19
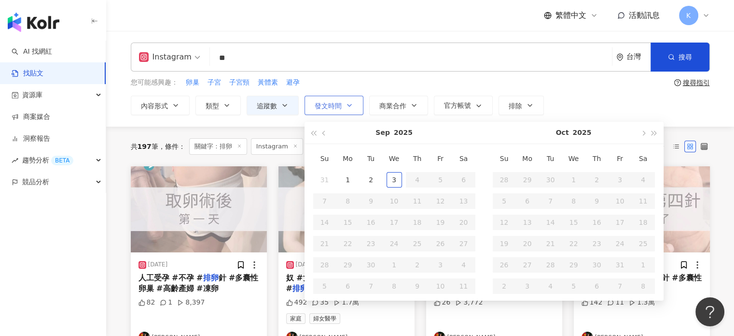
click at [359, 106] on button "發文時間" at bounding box center [334, 105] width 59 height 19
click at [686, 119] on div "Instagram ** 台灣 搜尋 您可能感興趣： 卵巢 子宮 子宮頸 黃體素 避孕 搜尋指引 內容形式 類型 追蹤數 發文時間 [DATE] Su Mo …" at bounding box center [420, 79] width 628 height 96
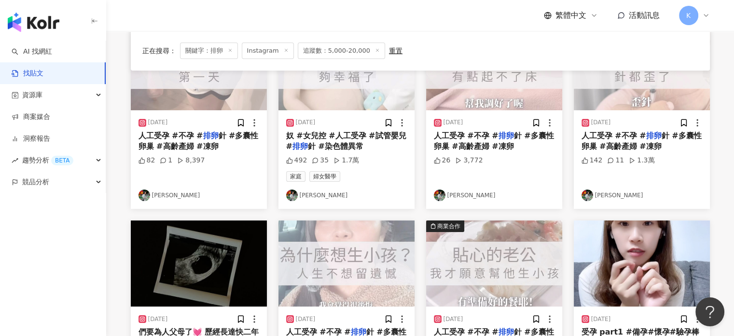
scroll to position [48, 0]
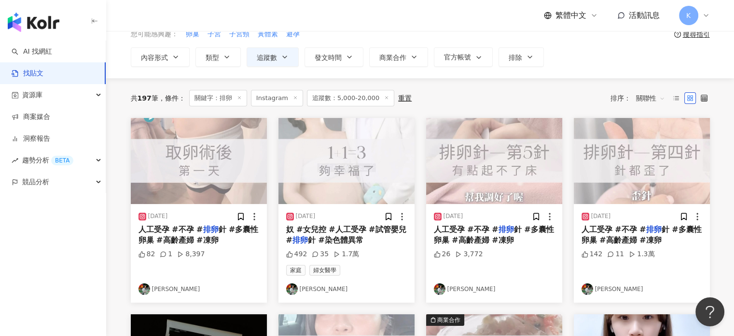
click at [521, 169] on img "button" at bounding box center [494, 161] width 136 height 86
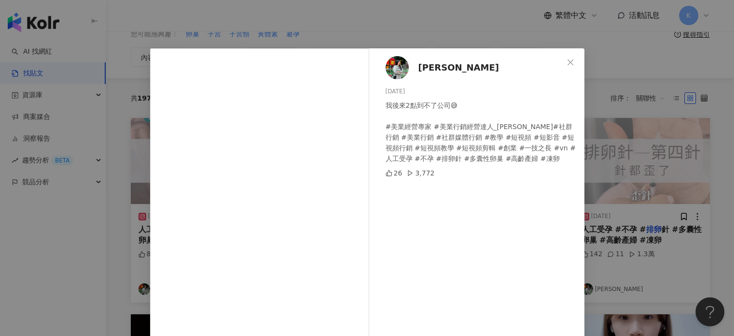
click at [618, 72] on div "[PERSON_NAME] [DATE] 我後來2點到不了公司😅 #美業經營專家 #美業行銷經營達人_[PERSON_NAME]#社群行銷 #美業行銷 #社群…" at bounding box center [367, 168] width 734 height 336
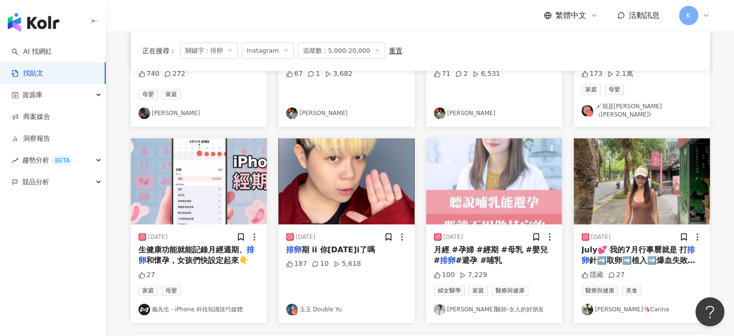
scroll to position [483, 0]
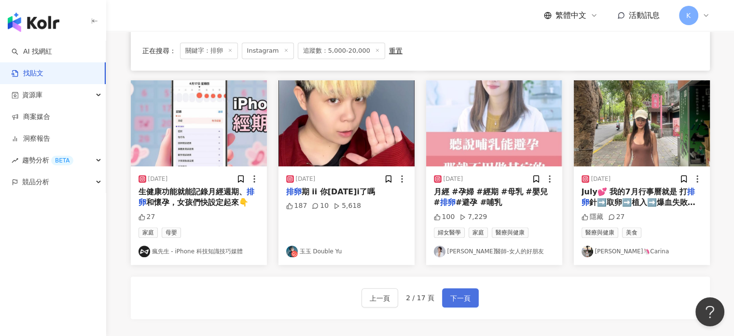
click at [456, 292] on span "下一頁" at bounding box center [461, 298] width 20 height 12
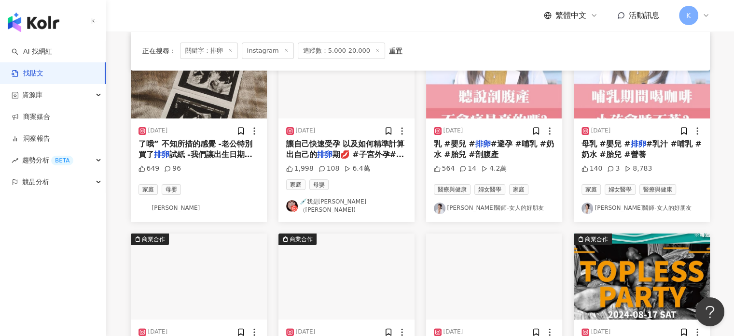
scroll to position [0, 0]
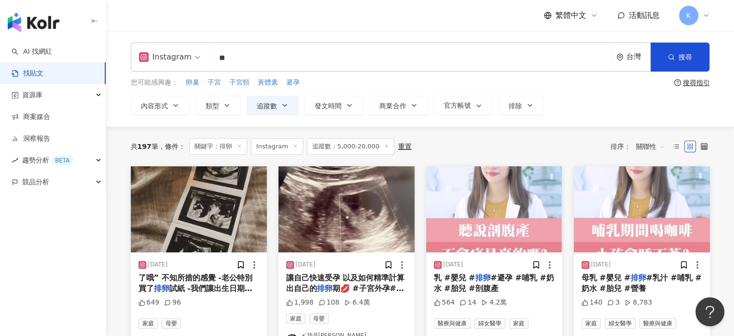
click at [587, 84] on div "您可能感興趣： 卵巢 子宮 子宮頸 黃體素 避孕" at bounding box center [401, 82] width 540 height 11
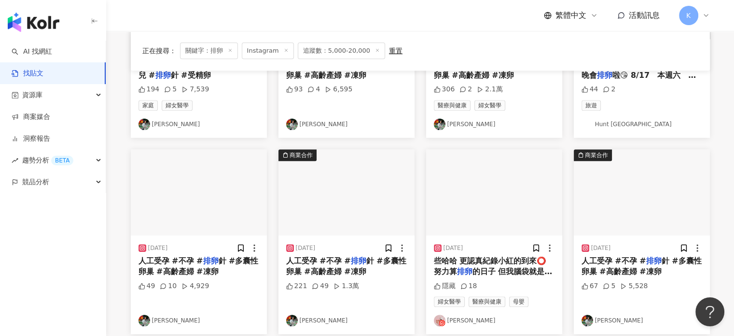
scroll to position [483, 0]
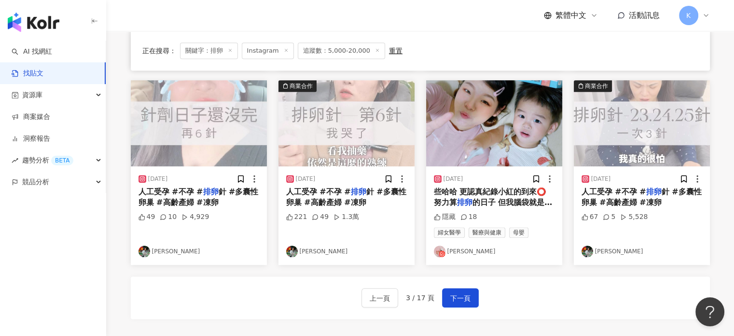
click at [516, 109] on img "button" at bounding box center [494, 123] width 136 height 86
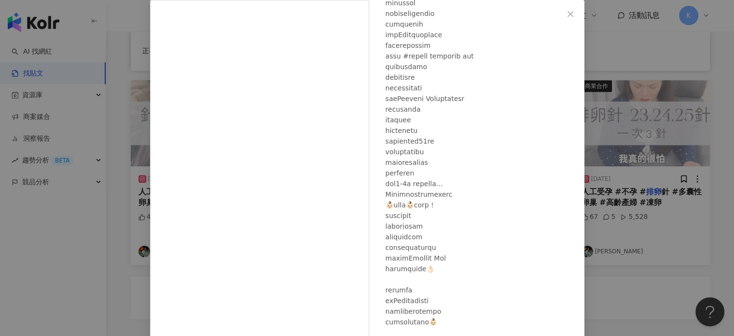
scroll to position [666, 0]
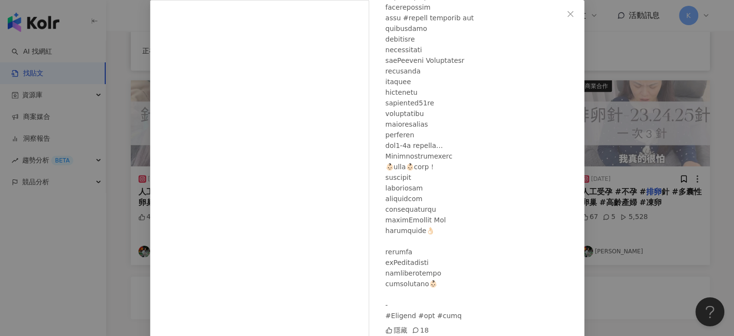
click at [671, 89] on div "水妮 [DATE] 隱藏 18 查看原始貼文" at bounding box center [367, 168] width 734 height 336
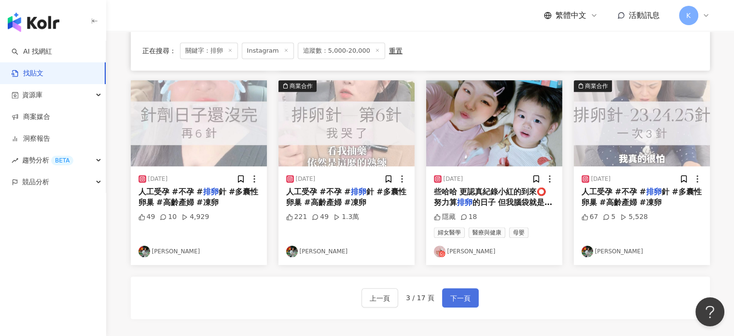
click at [464, 292] on span "下一頁" at bounding box center [461, 298] width 20 height 12
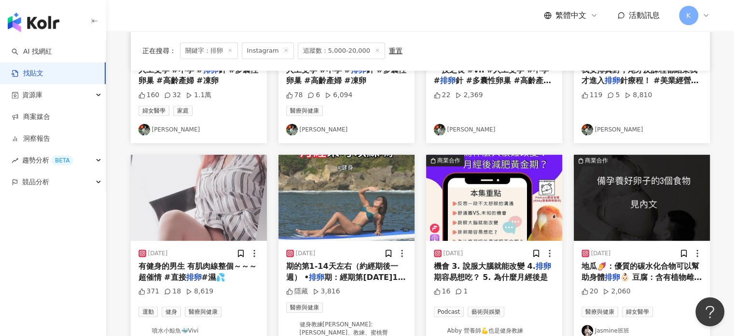
scroll to position [483, 0]
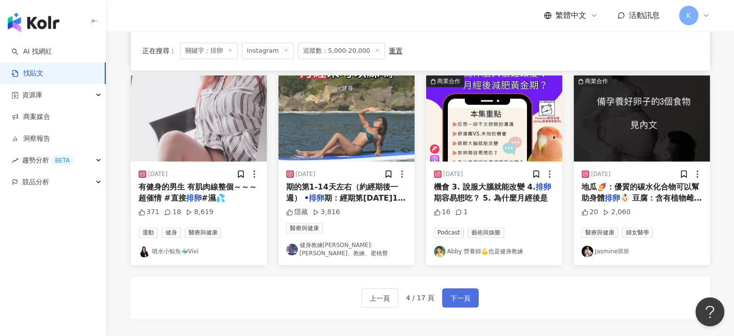
click at [460, 292] on span "下一頁" at bounding box center [461, 298] width 20 height 12
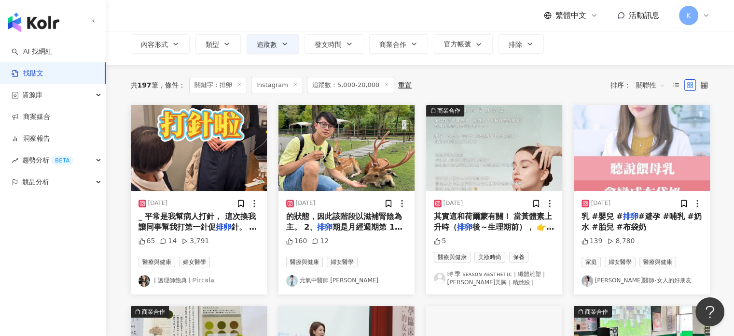
scroll to position [48, 0]
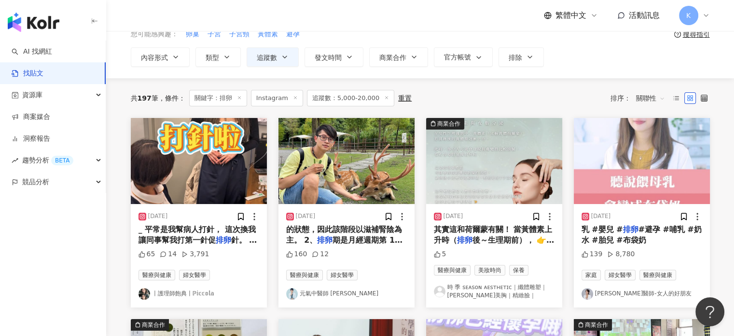
click at [236, 176] on img "button" at bounding box center [199, 161] width 136 height 86
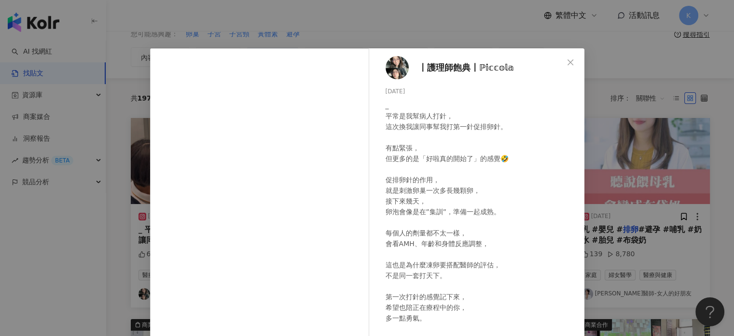
click at [692, 131] on div "〡護理師飽典〡ℙ𝕚𝕔𝕔𝕠𝕝𝕒 [DATE] _ 平常是我幫病人打針， 這次換我讓同事幫我打第一針促排卵針。 有點緊張， 但更多的是「好啦真的開始了」的感覺🤣 …" at bounding box center [367, 168] width 734 height 336
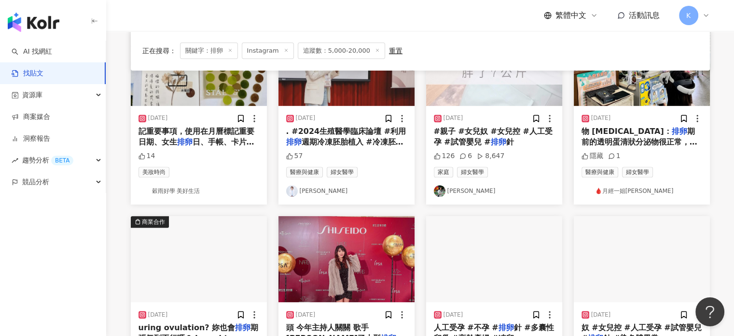
scroll to position [483, 0]
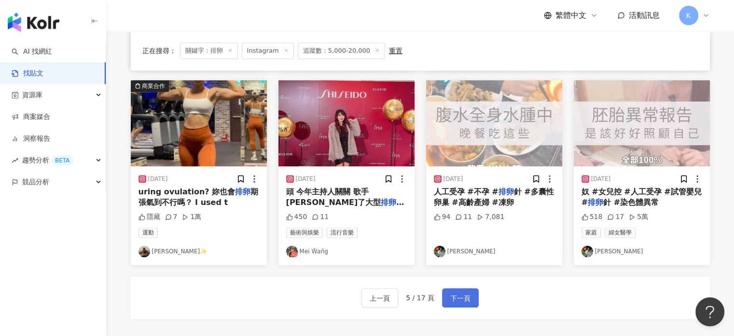
click at [467, 296] on span "下一頁" at bounding box center [461, 298] width 20 height 12
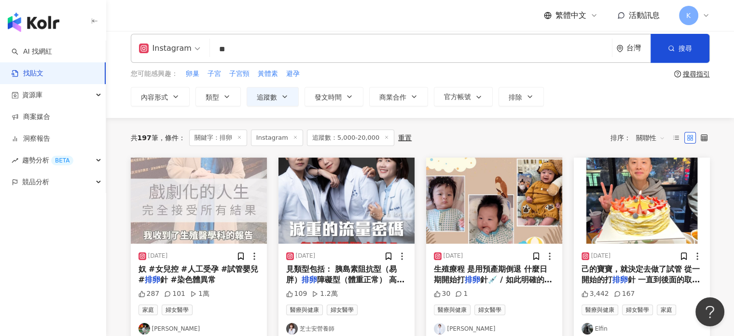
scroll to position [0, 0]
